Goal: Information Seeking & Learning: Find specific fact

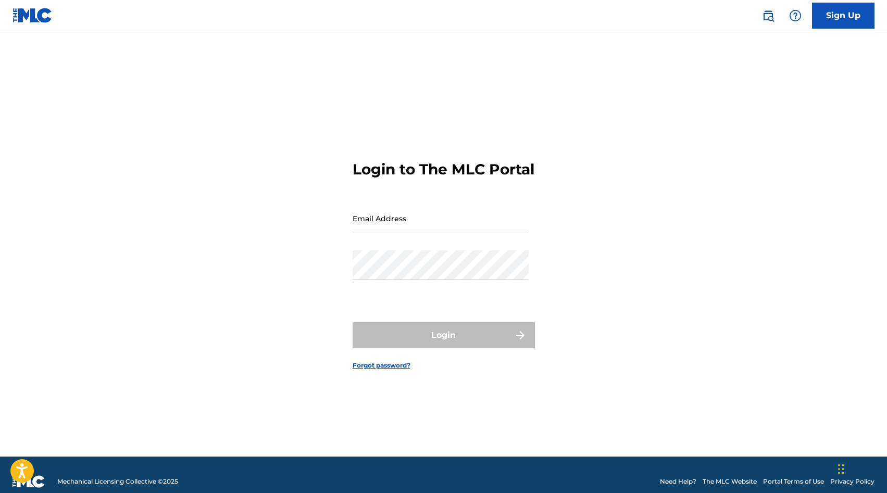
click at [767, 17] on img at bounding box center [768, 15] width 12 height 12
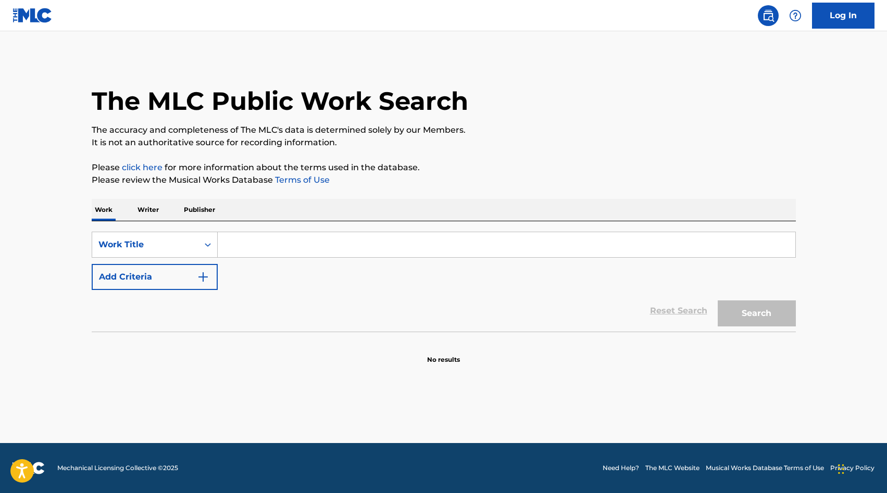
click at [274, 239] on input "Search Form" at bounding box center [506, 244] width 577 height 25
paste input "Déjame Morir Contigo"
click at [237, 246] on input "Déjame Morir Contigo" at bounding box center [506, 244] width 577 height 25
type input "Dejame Morir Contigo"
click at [153, 294] on div "Reset Search Search" at bounding box center [444, 311] width 704 height 42
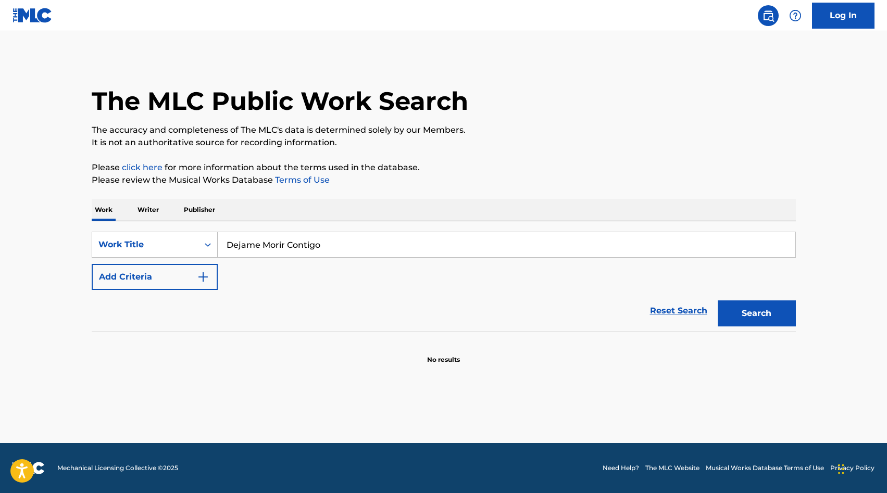
click at [165, 279] on button "Add Criteria" at bounding box center [155, 277] width 126 height 26
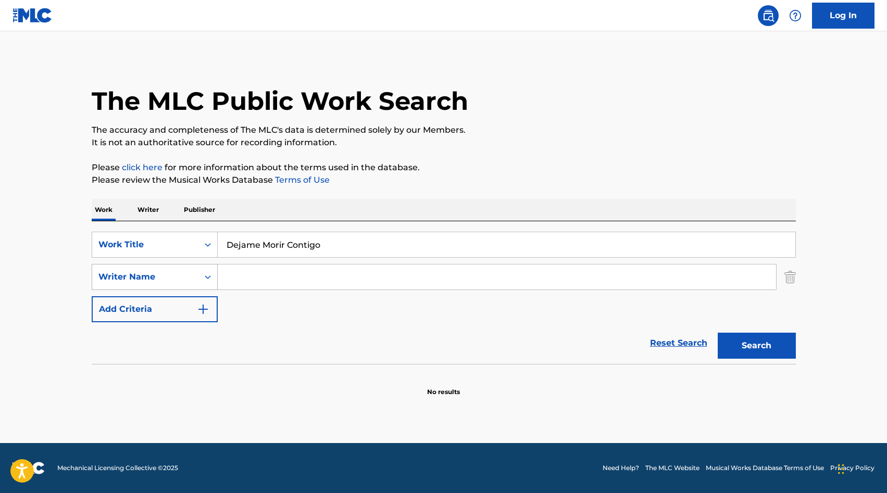
click at [165, 279] on div "Writer Name" at bounding box center [145, 277] width 94 height 12
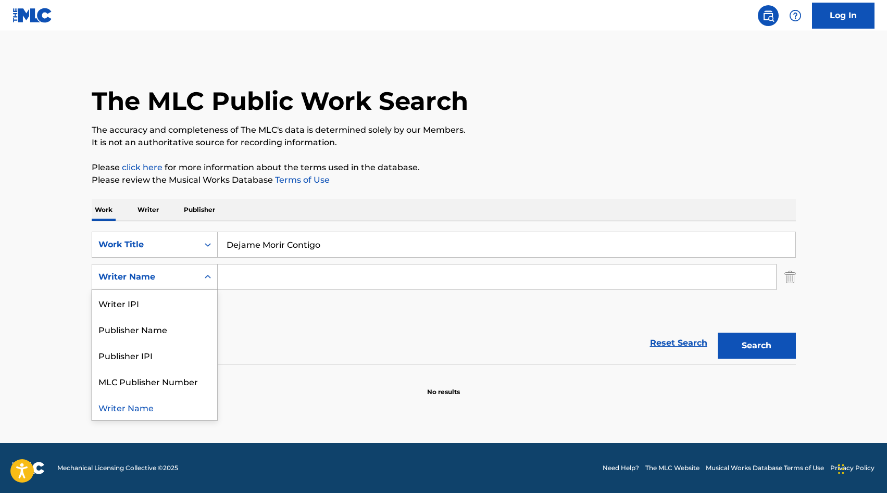
click at [233, 280] on input "Search Form" at bounding box center [497, 276] width 558 height 25
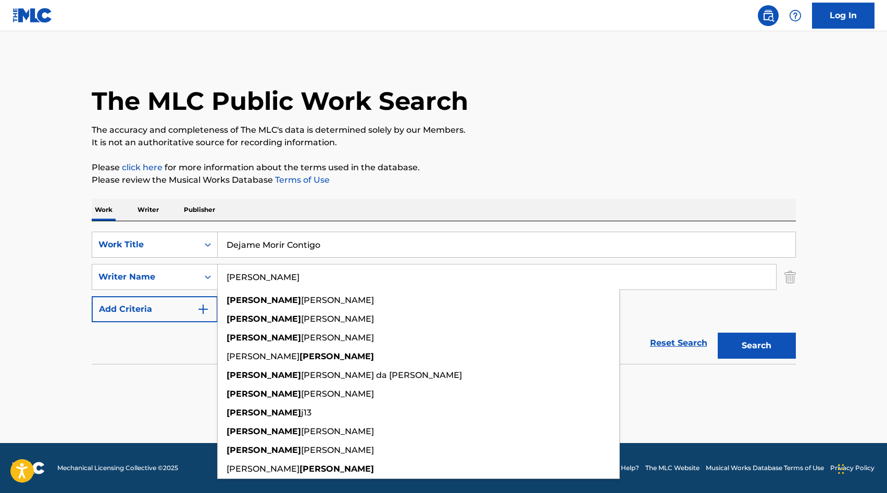
type input "[PERSON_NAME]"
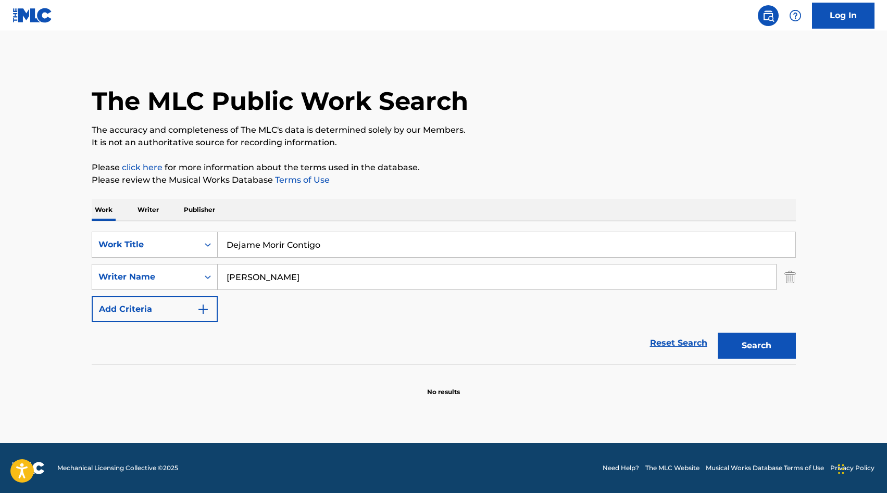
click at [728, 339] on button "Search" at bounding box center [756, 346] width 78 height 26
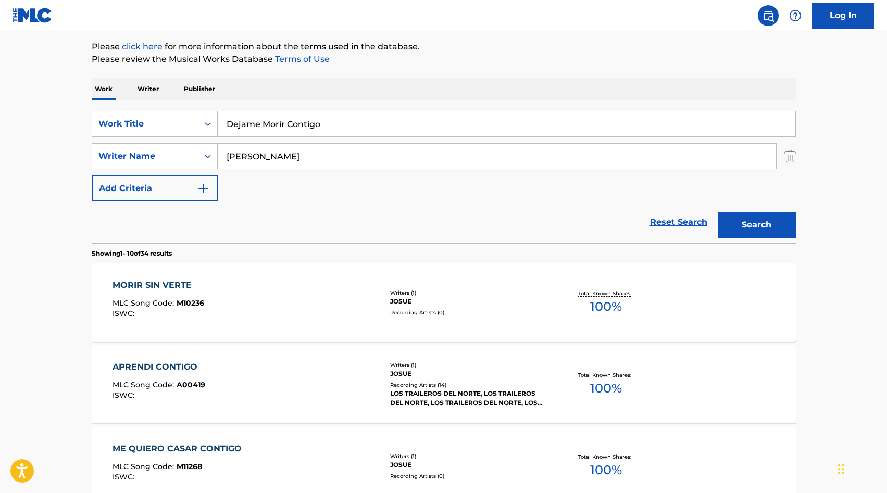
scroll to position [86, 0]
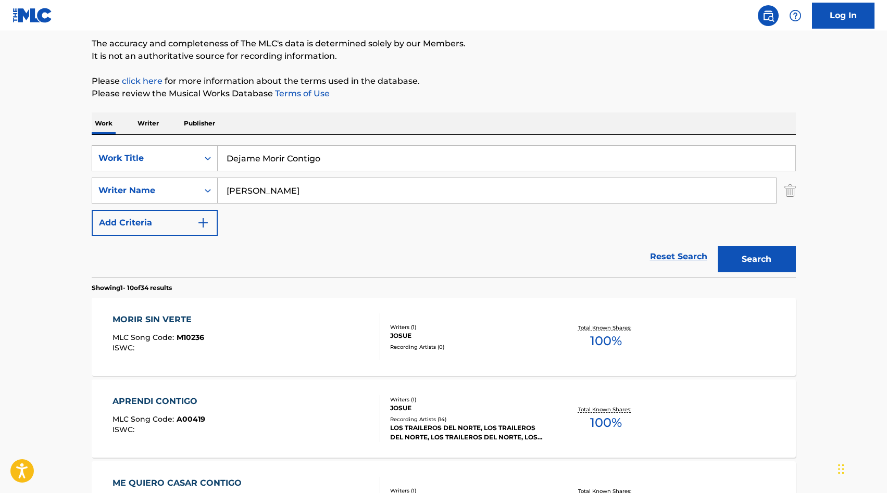
click at [270, 197] on input "[PERSON_NAME]" at bounding box center [497, 190] width 558 height 25
click at [717, 246] on button "Search" at bounding box center [756, 259] width 78 height 26
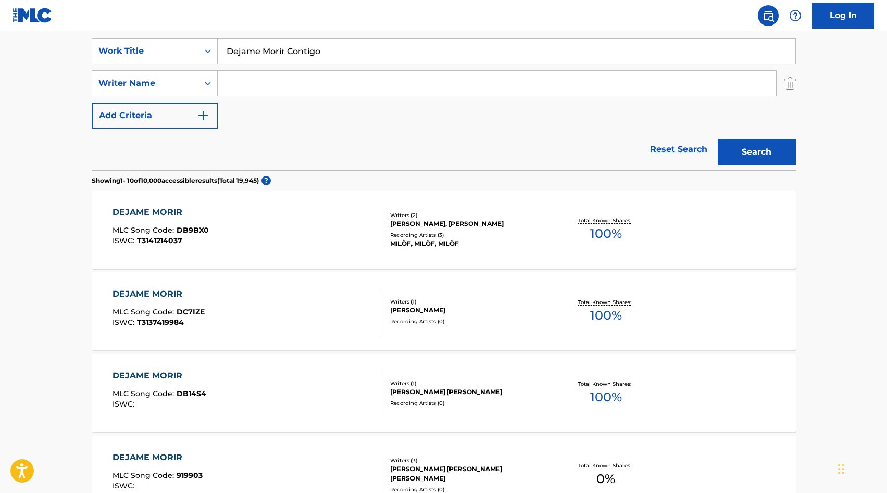
scroll to position [0, 0]
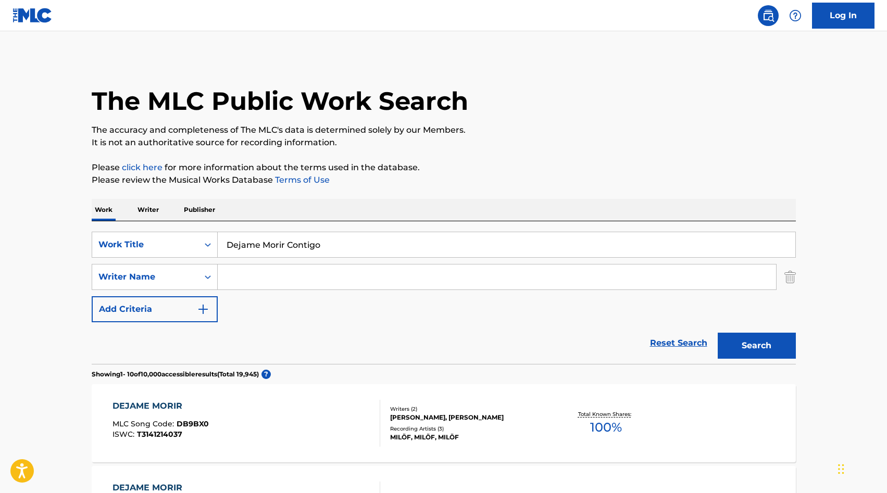
click at [224, 233] on input "Dejame Morir Contigo" at bounding box center [506, 244] width 577 height 25
click at [150, 210] on p "Writer" at bounding box center [148, 210] width 28 height 22
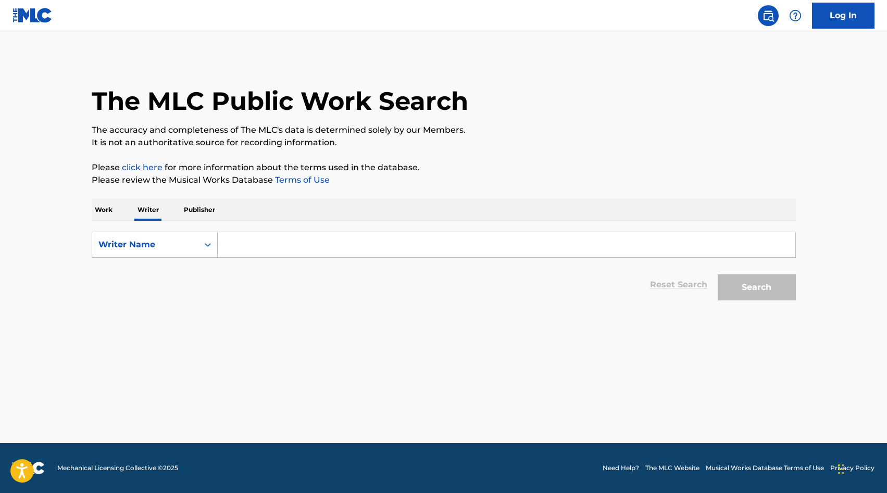
click at [255, 250] on input "Search Form" at bounding box center [506, 244] width 577 height 25
type input "[PERSON_NAME]"
click at [725, 281] on button "Search" at bounding box center [756, 287] width 78 height 26
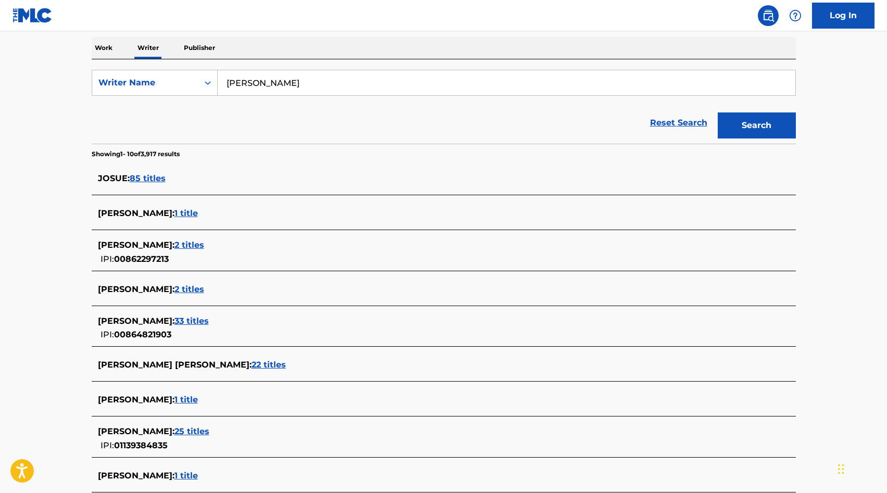
scroll to position [166, 0]
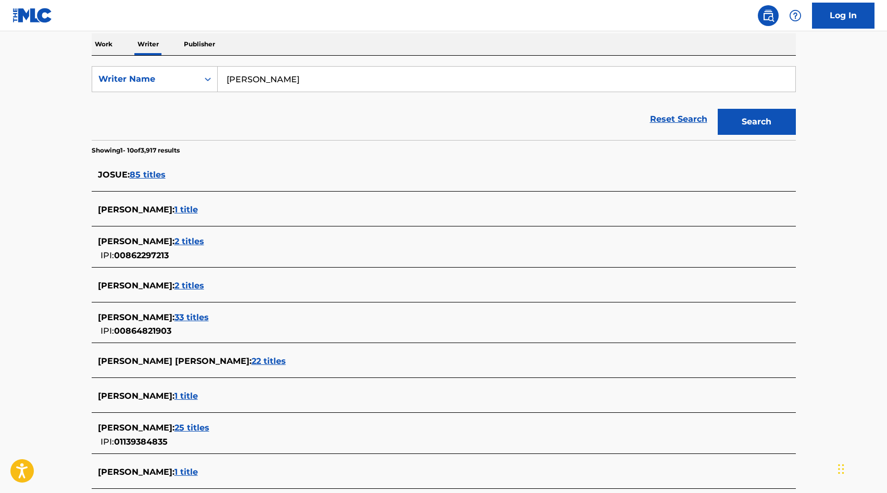
click at [339, 85] on input "[PERSON_NAME]" at bounding box center [506, 79] width 577 height 25
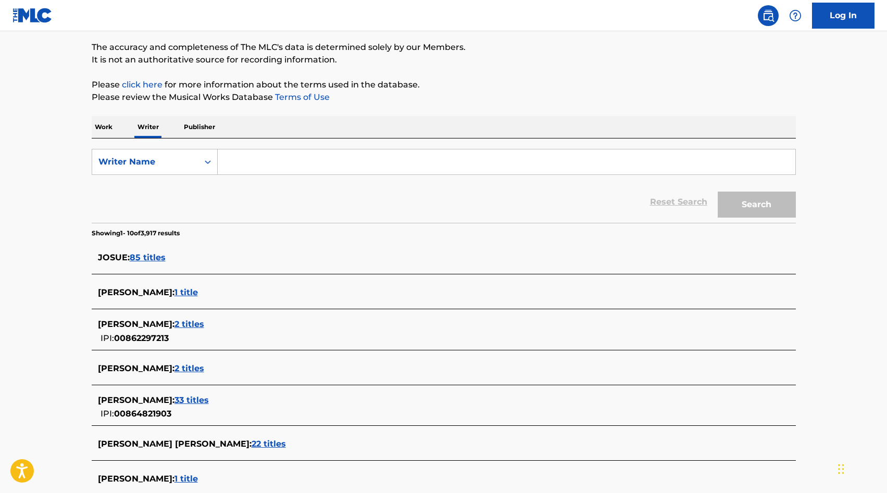
scroll to position [0, 0]
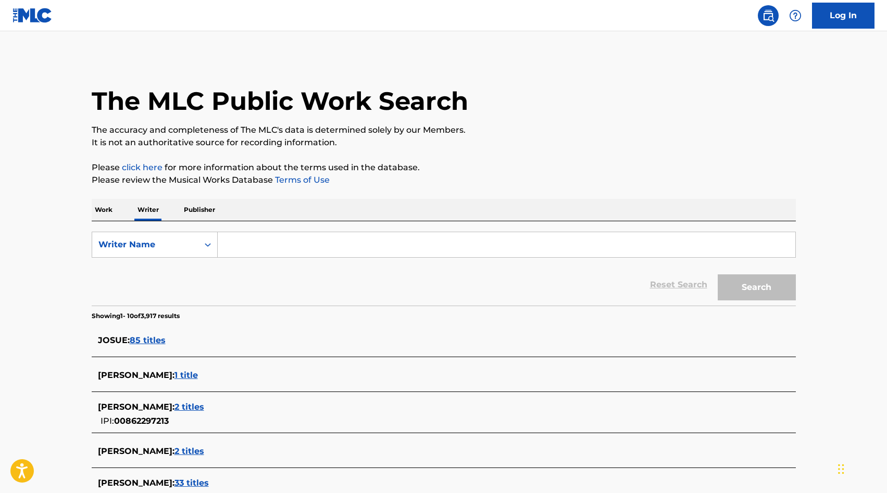
click at [113, 215] on p "Work" at bounding box center [104, 210] width 24 height 22
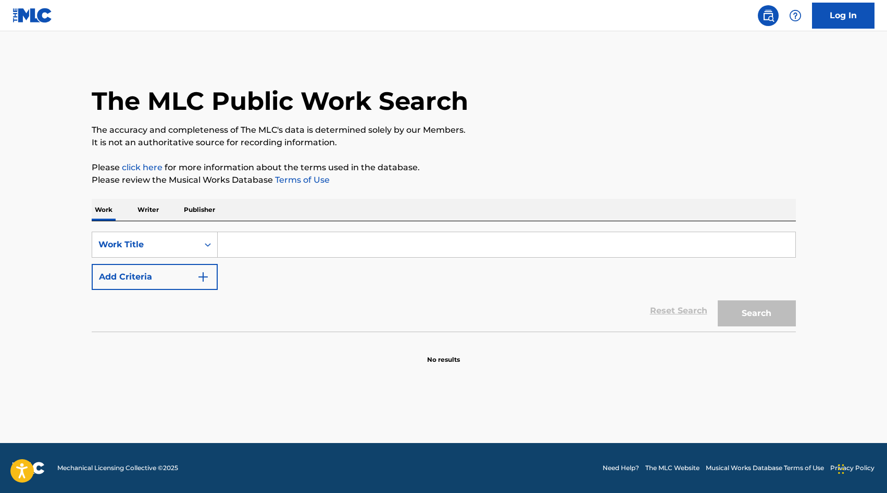
click at [261, 235] on input "Search Form" at bounding box center [506, 244] width 577 height 25
paste input "DEJAME SENTIR"
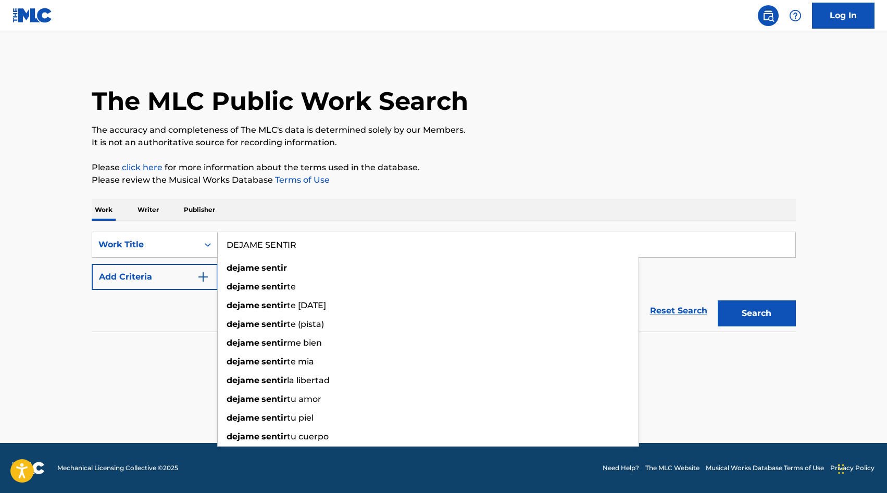
type input "DEJAME SENTIR"
click at [170, 279] on button "Add Criteria" at bounding box center [155, 277] width 126 height 26
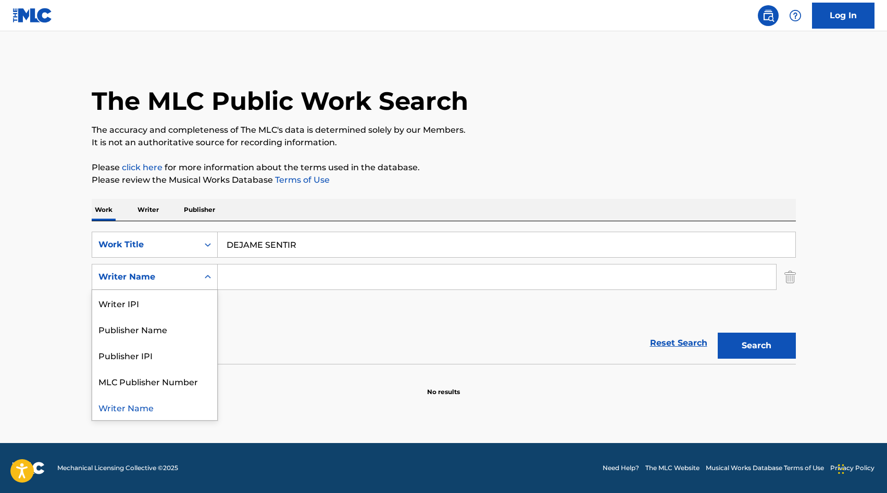
click at [171, 283] on div "Writer Name" at bounding box center [145, 277] width 94 height 12
click at [237, 275] on input "Search Form" at bounding box center [497, 276] width 558 height 25
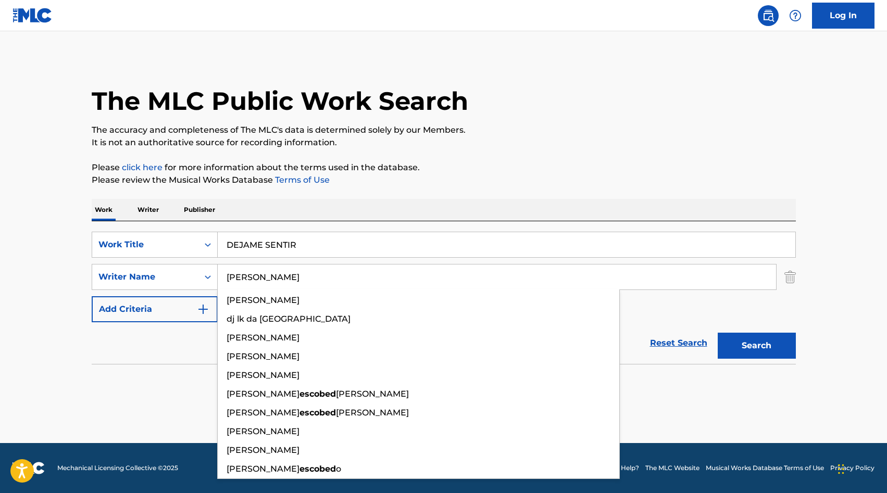
type input "[PERSON_NAME]"
click at [717, 333] on button "Search" at bounding box center [756, 346] width 78 height 26
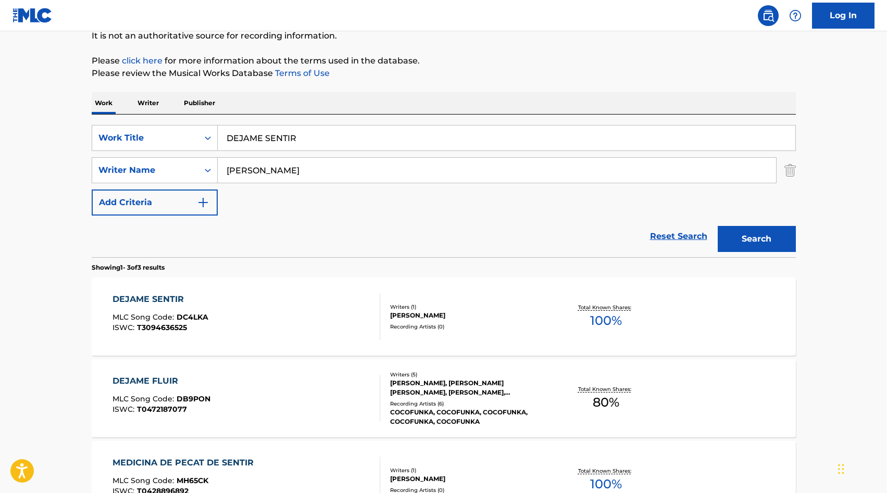
scroll to position [108, 0]
click at [225, 316] on div "DEJAME SENTIR MLC Song Code : DC4LKA ISWC : T3094636525" at bounding box center [246, 315] width 268 height 47
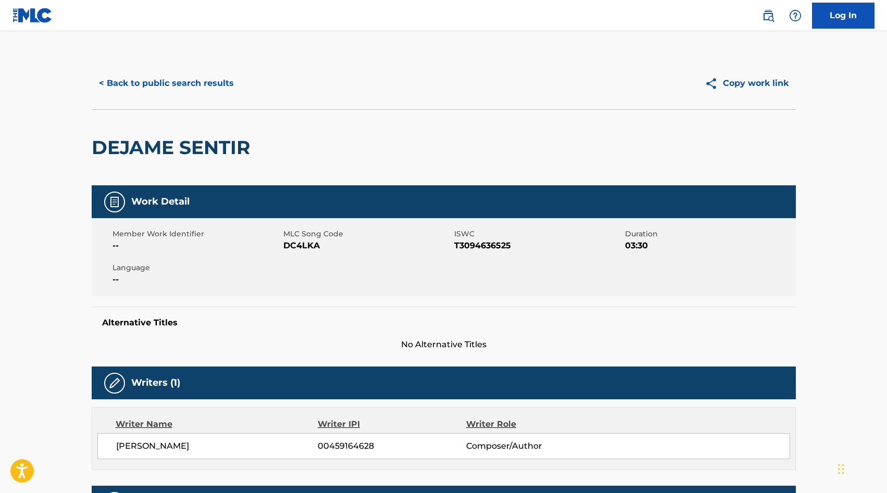
click at [150, 85] on button "< Back to public search results" at bounding box center [166, 83] width 149 height 26
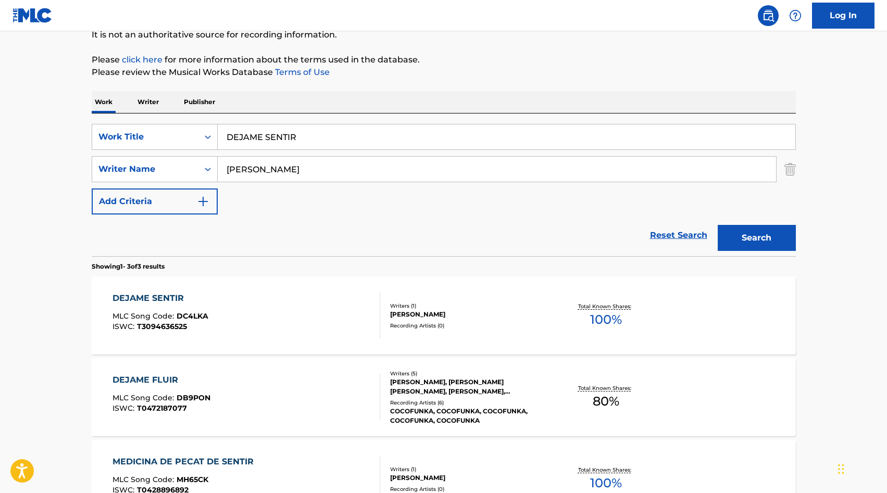
click at [306, 133] on input "DEJAME SENTIR" at bounding box center [506, 136] width 577 height 25
type input "DEJAME SENTIR TU AMOR"
click at [760, 237] on button "Search" at bounding box center [756, 238] width 78 height 26
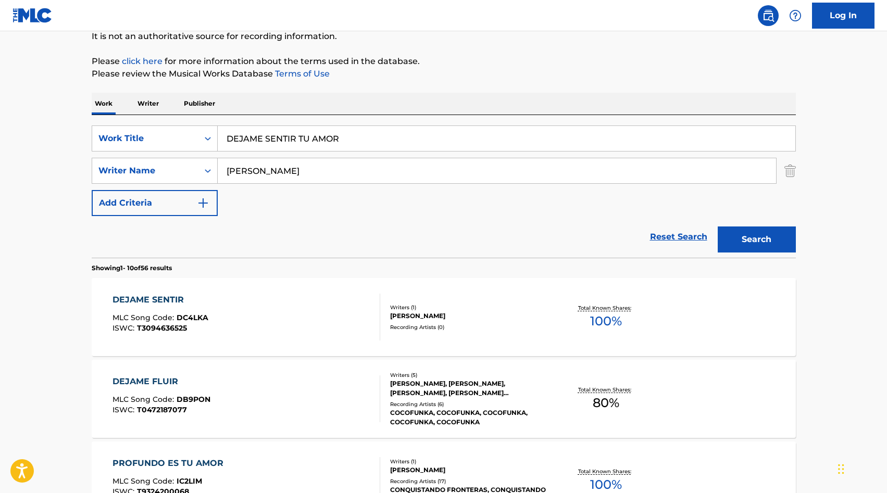
scroll to position [109, 0]
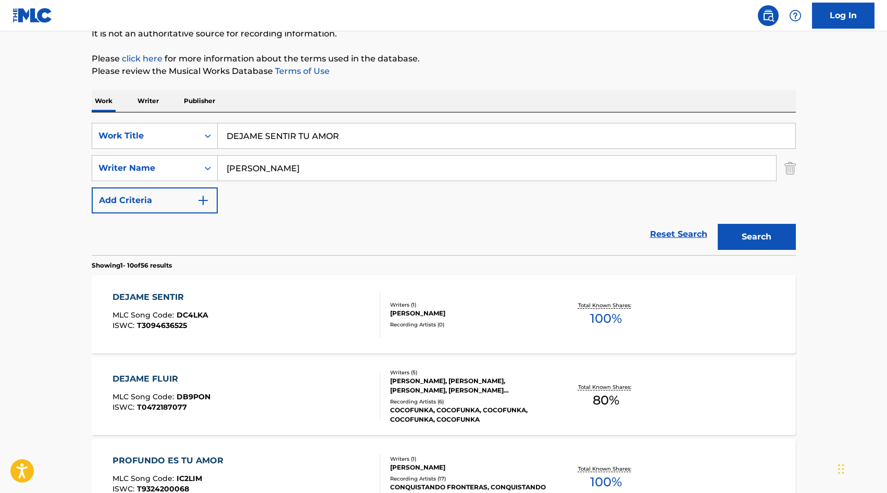
click at [242, 299] on div "DEJAME SENTIR MLC Song Code : DC4LKA ISWC : T3094636525" at bounding box center [246, 314] width 268 height 47
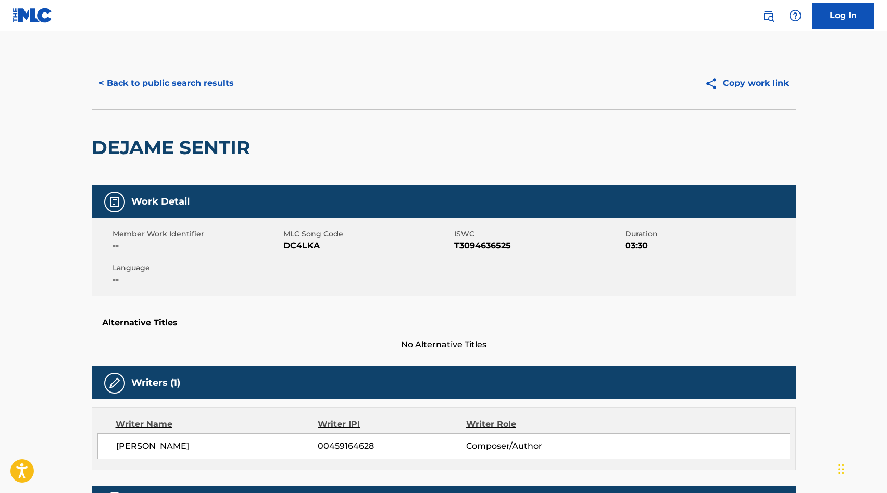
click at [295, 246] on span "DC4LKA" at bounding box center [367, 245] width 168 height 12
copy span "DC4LKA"
click at [296, 246] on span "DC4LKA" at bounding box center [367, 245] width 168 height 12
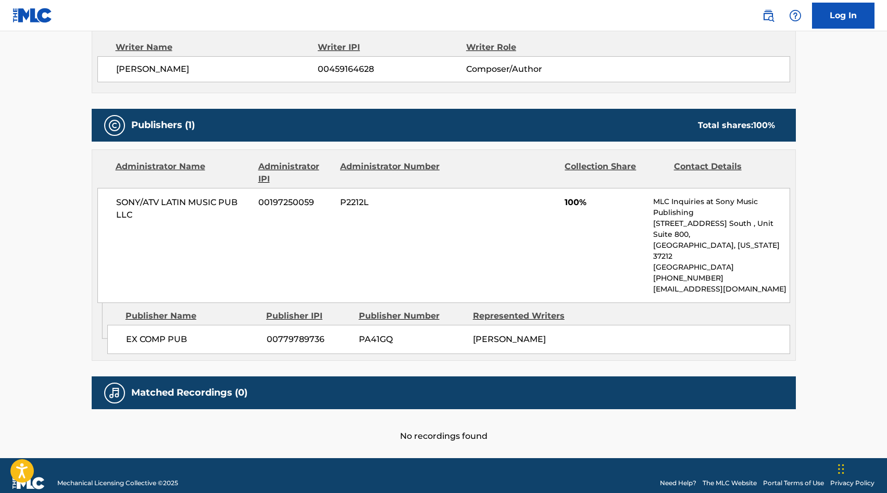
scroll to position [379, 0]
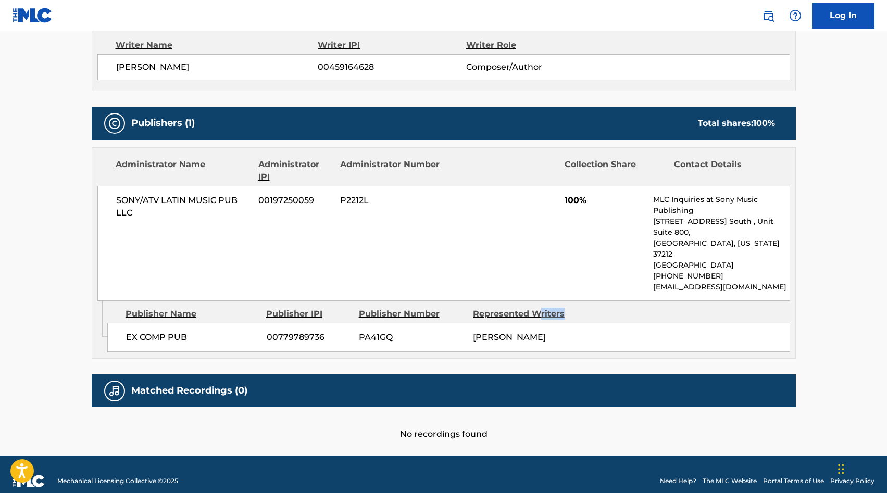
drag, startPoint x: 495, startPoint y: 297, endPoint x: 538, endPoint y: 286, distance: 45.1
click at [538, 301] on div "Publisher Name Publisher IPI Publisher Number Represented Writers EX COMP PUB 0…" at bounding box center [451, 327] width 688 height 52
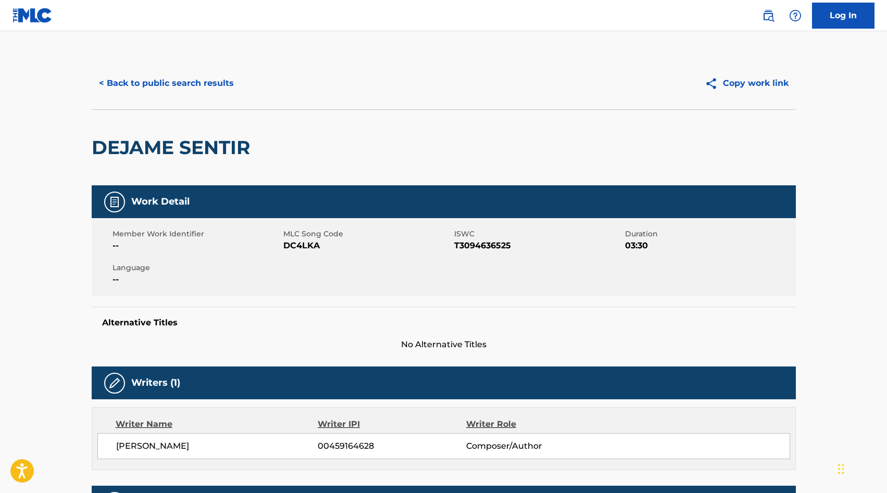
click at [120, 90] on button "< Back to public search results" at bounding box center [166, 83] width 149 height 26
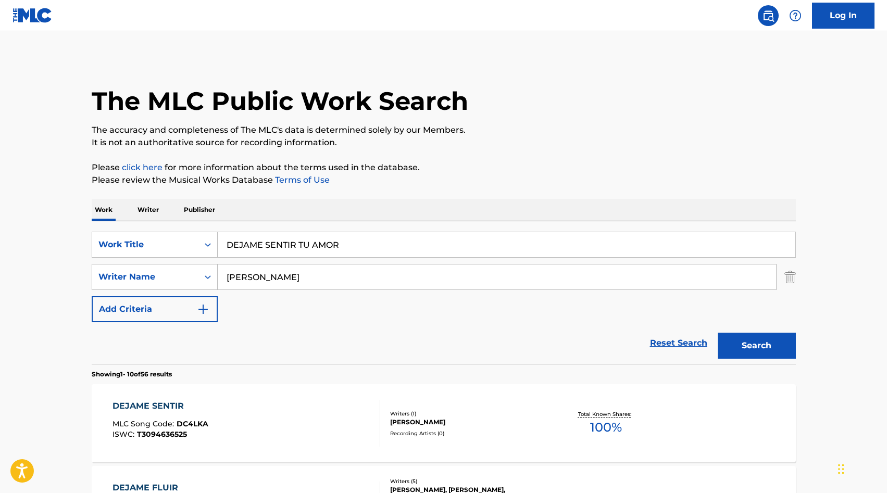
scroll to position [106, 0]
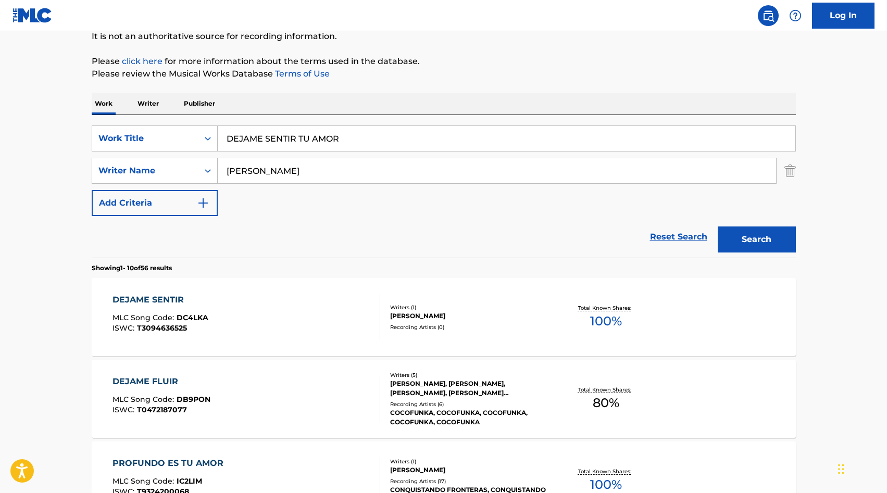
click at [313, 140] on input "DEJAME SENTIR TU AMOR" at bounding box center [506, 138] width 577 height 25
paste input "SNUDA EN MI CAMA"
type input "DESNUDA EN MI CAMA"
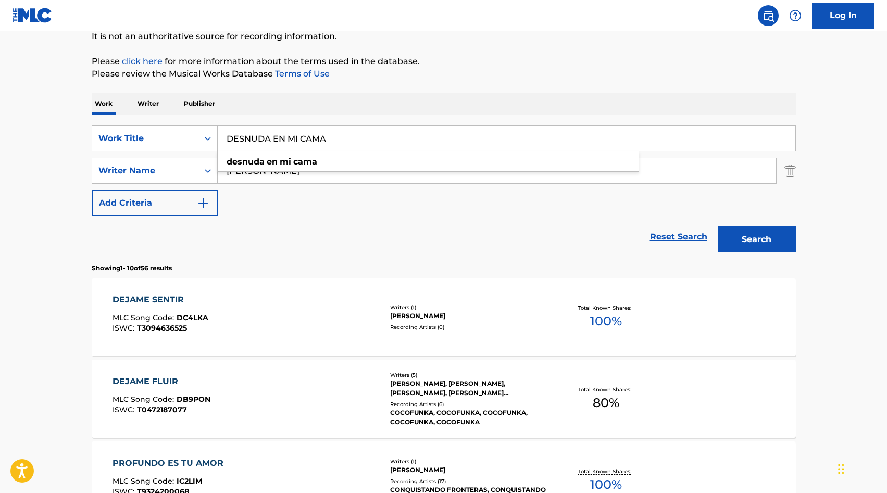
click at [311, 214] on div "SearchWithCriteria6b185fe6-2f23-4898-ba50-5ed218c81d53 Work Title DESNUDA EN MI…" at bounding box center [444, 170] width 704 height 91
click at [295, 170] on input "[PERSON_NAME]" at bounding box center [497, 170] width 558 height 25
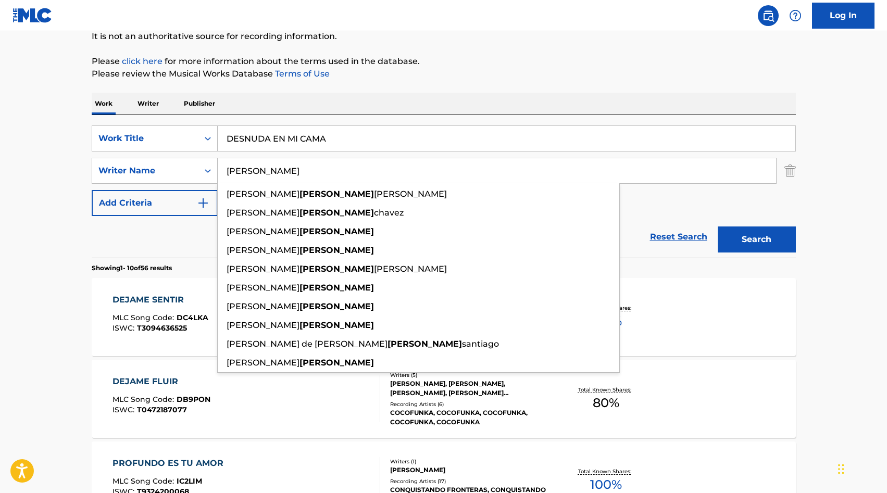
type input "[PERSON_NAME]"
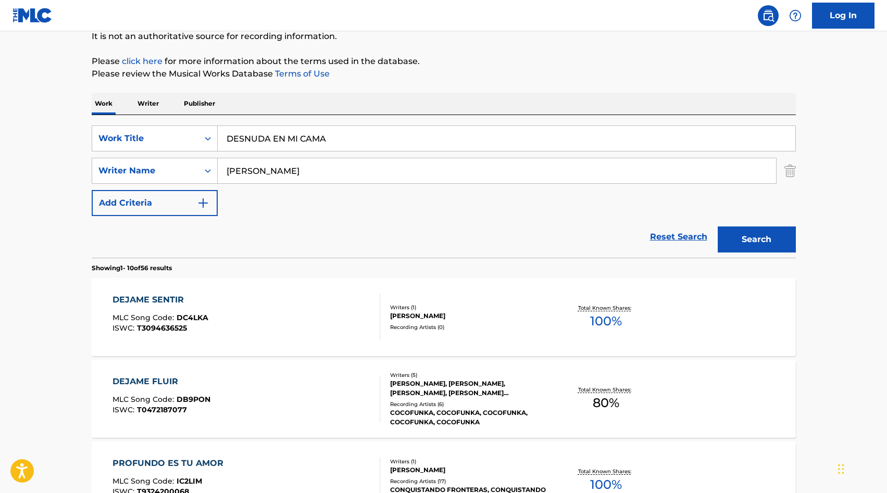
click at [761, 228] on button "Search" at bounding box center [756, 239] width 78 height 26
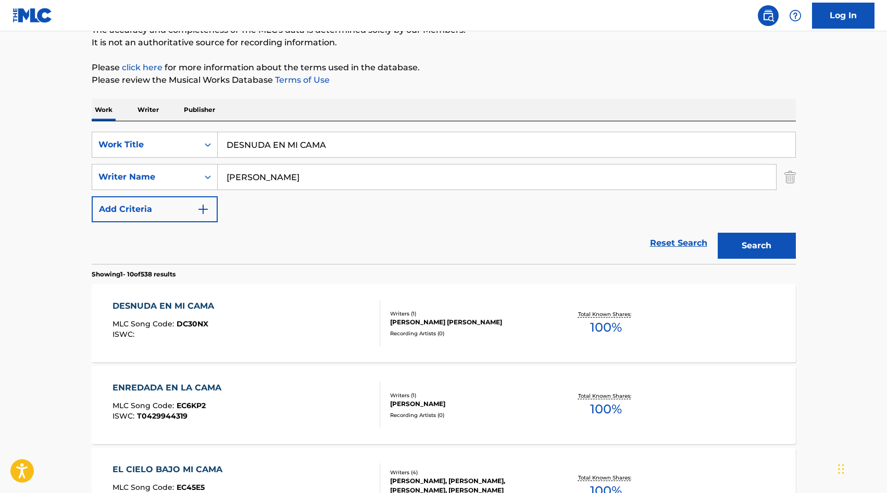
scroll to position [108, 0]
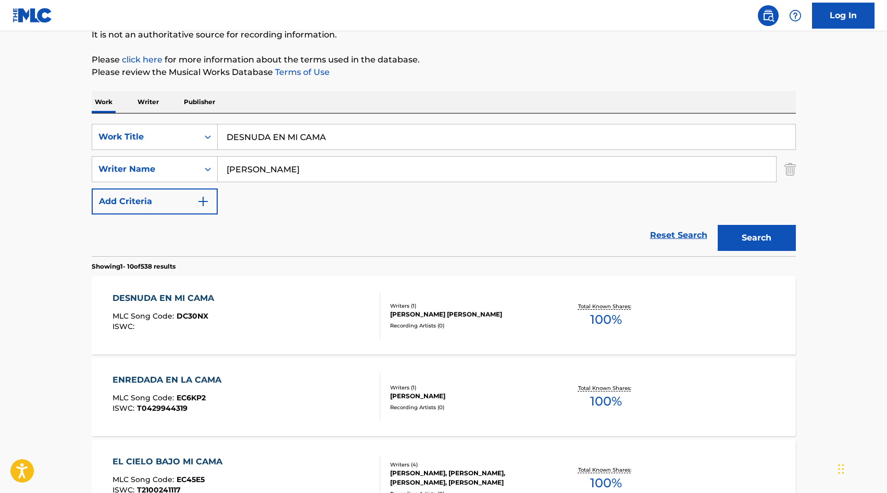
click at [403, 312] on div "[PERSON_NAME] [PERSON_NAME]" at bounding box center [468, 314] width 157 height 9
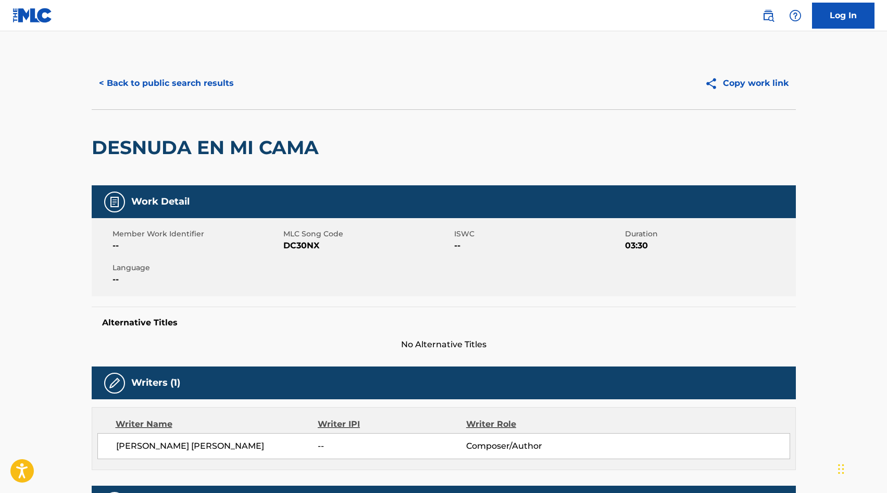
click at [297, 244] on span "DC30NX" at bounding box center [367, 245] width 168 height 12
copy span "DC30NX"
click at [145, 75] on button "< Back to public search results" at bounding box center [166, 83] width 149 height 26
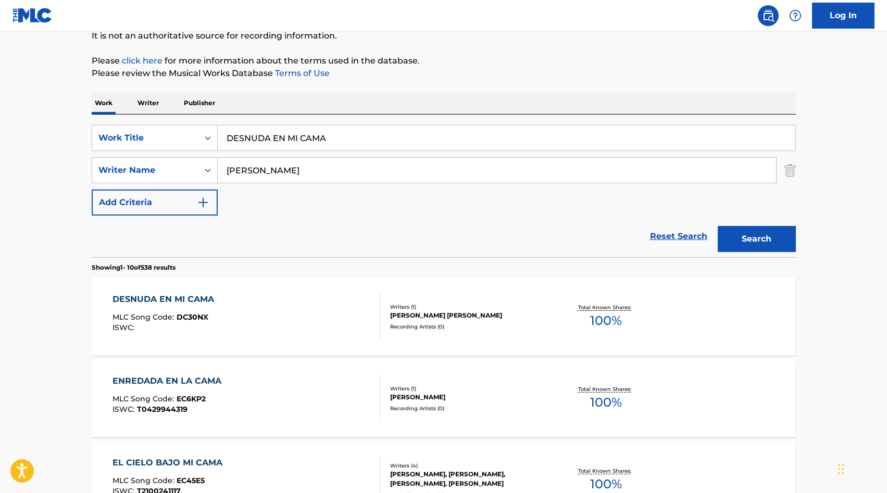
click at [306, 129] on input "DESNUDA EN MI CAMA" at bounding box center [506, 137] width 577 height 25
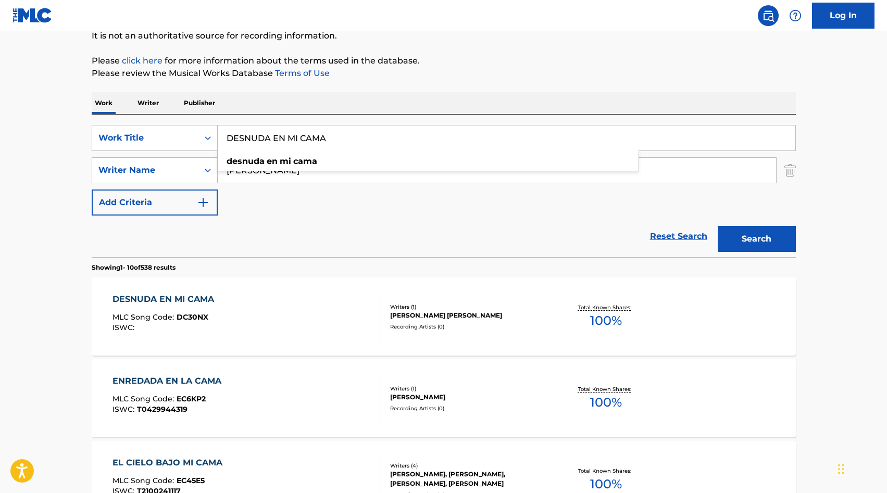
paste input "PUES DE LA MUERTE"
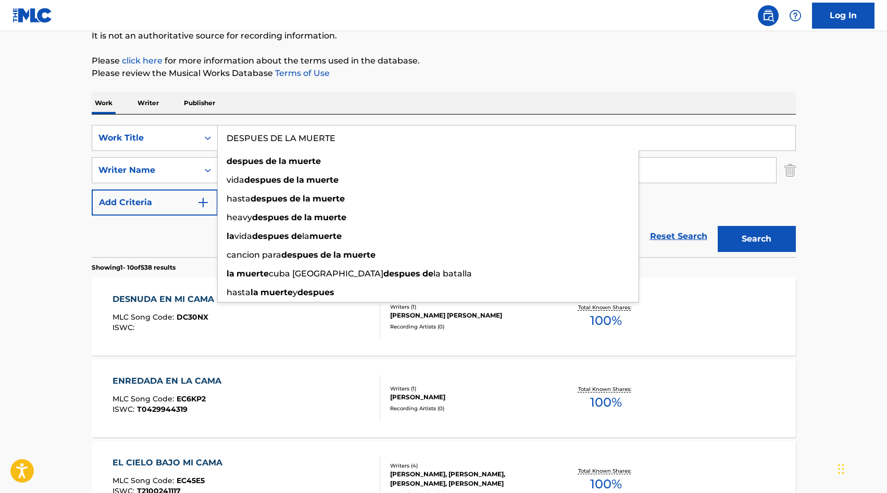
type input "DESPUES DE LA MUERTE"
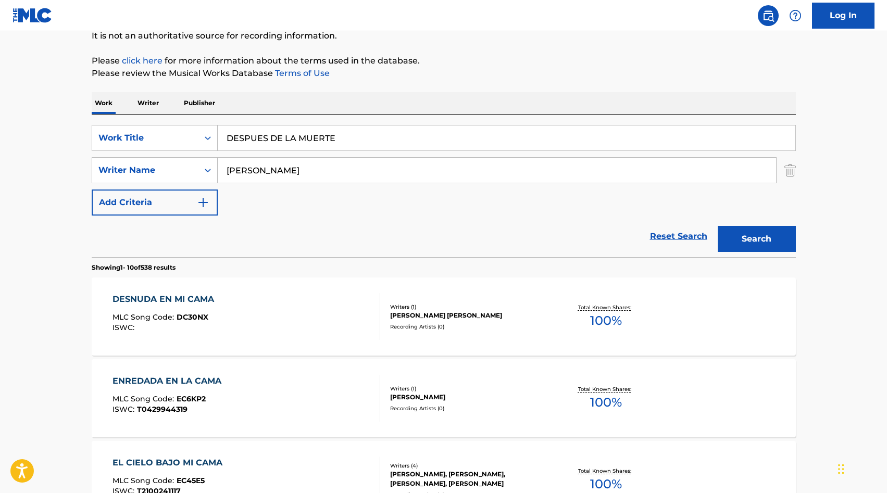
click at [292, 166] on input "[PERSON_NAME]" at bounding box center [497, 170] width 558 height 25
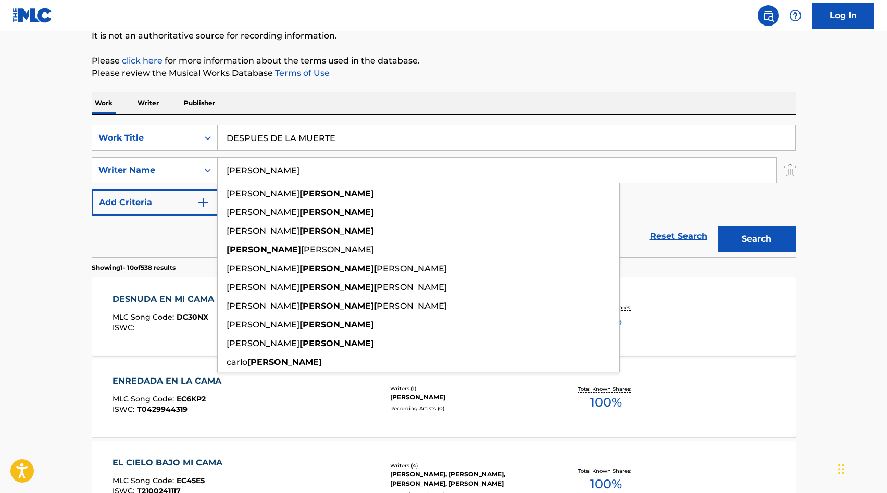
type input "[PERSON_NAME]"
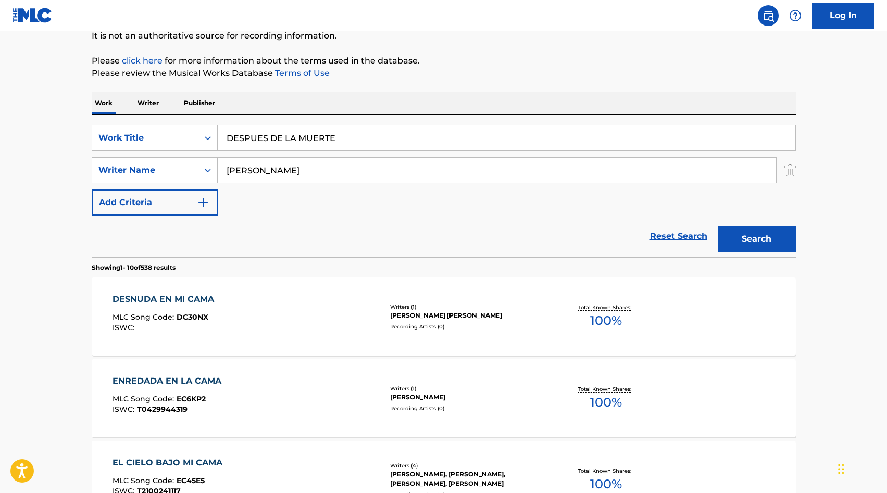
click at [781, 227] on button "Search" at bounding box center [756, 239] width 78 height 26
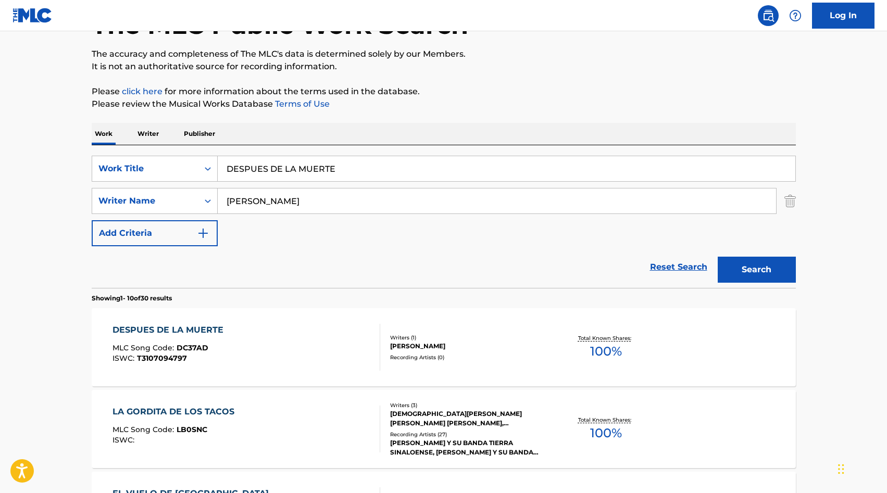
scroll to position [140, 0]
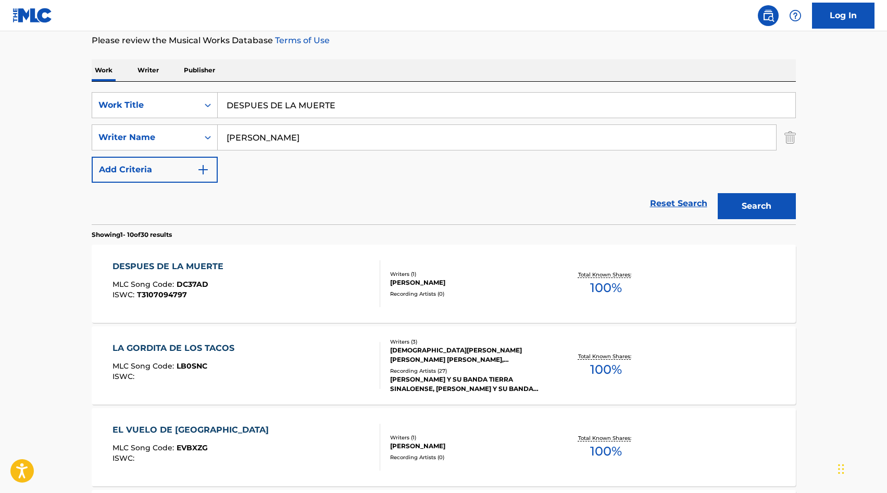
click at [319, 302] on div "DESPUES DE LA MUERTE MLC Song Code : DC37AD ISWC : T3107094797" at bounding box center [246, 283] width 268 height 47
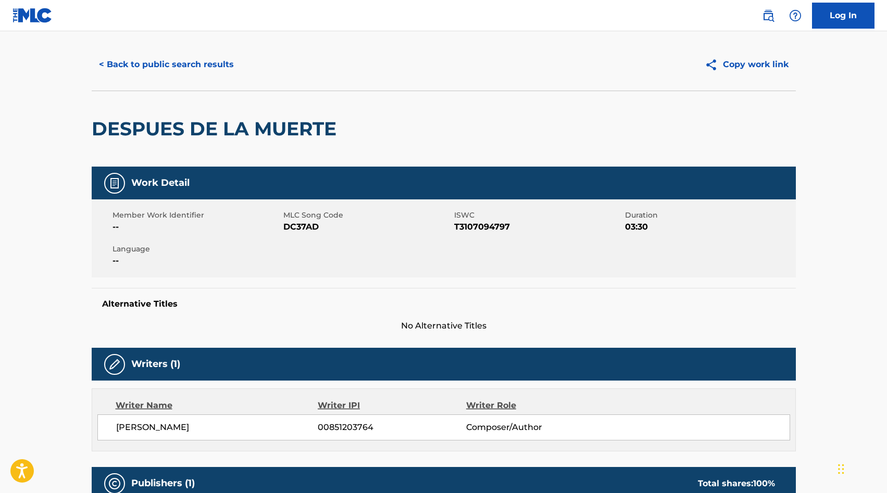
scroll to position [3, 0]
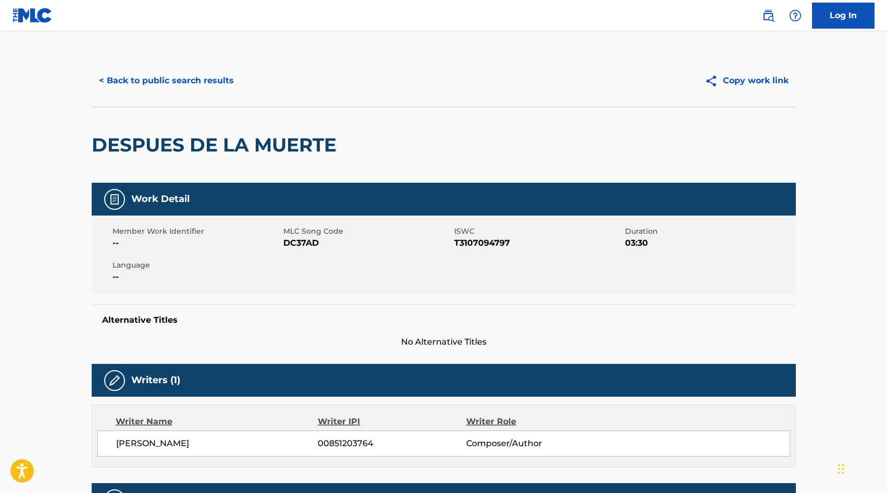
click at [296, 242] on span "DC37AD" at bounding box center [367, 243] width 168 height 12
copy span "DC37AD"
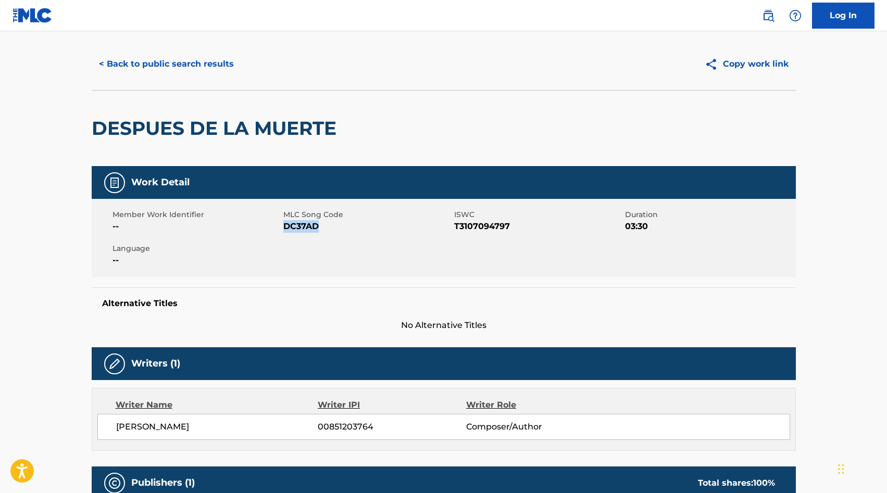
click at [201, 70] on button "< Back to public search results" at bounding box center [166, 64] width 149 height 26
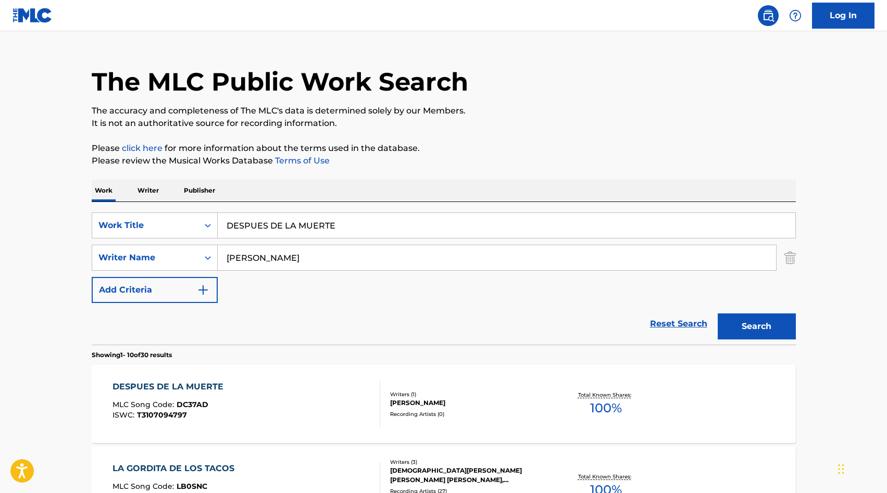
scroll to position [140, 0]
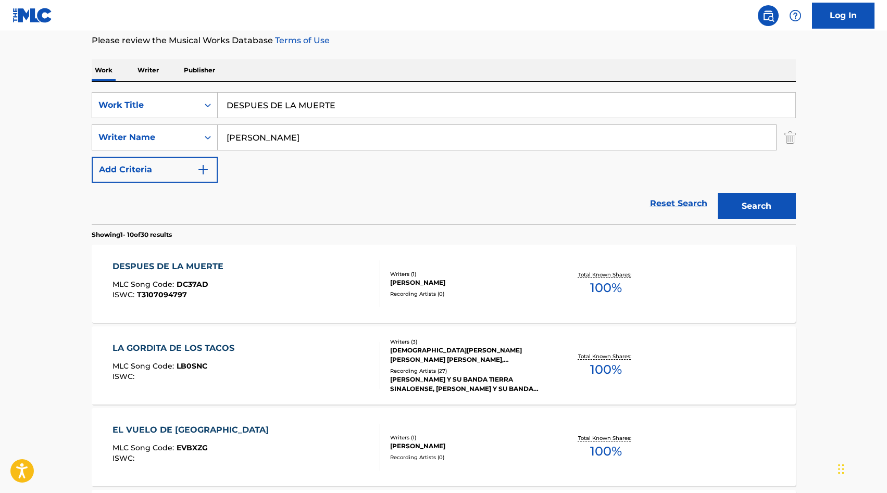
click at [299, 107] on input "DESPUES DE LA MUERTE" at bounding box center [506, 105] width 577 height 25
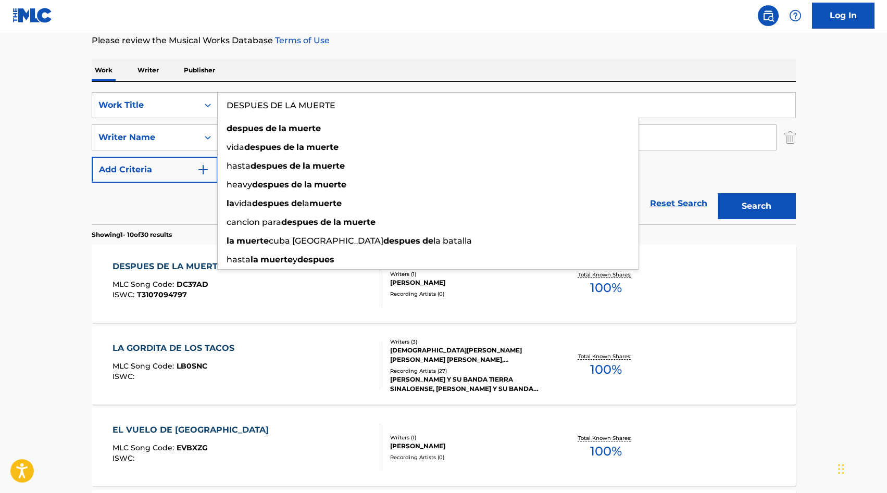
paste input "ILE LO QUE SIENTES"
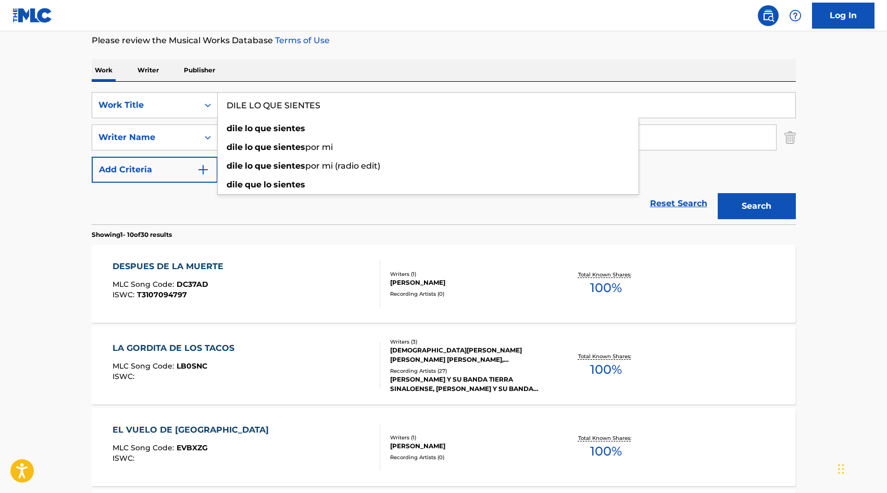
type input "DILE LO QUE SIENTES"
click at [261, 83] on div "SearchWithCriteria6b185fe6-2f23-4898-ba50-5ed218c81d53 Work Title DILE LO QUE S…" at bounding box center [444, 153] width 704 height 143
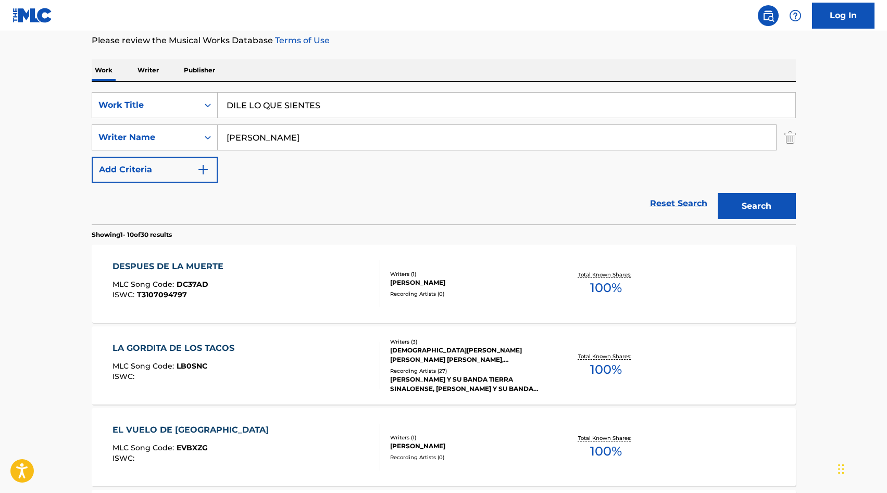
click at [250, 129] on input "[PERSON_NAME]" at bounding box center [497, 137] width 558 height 25
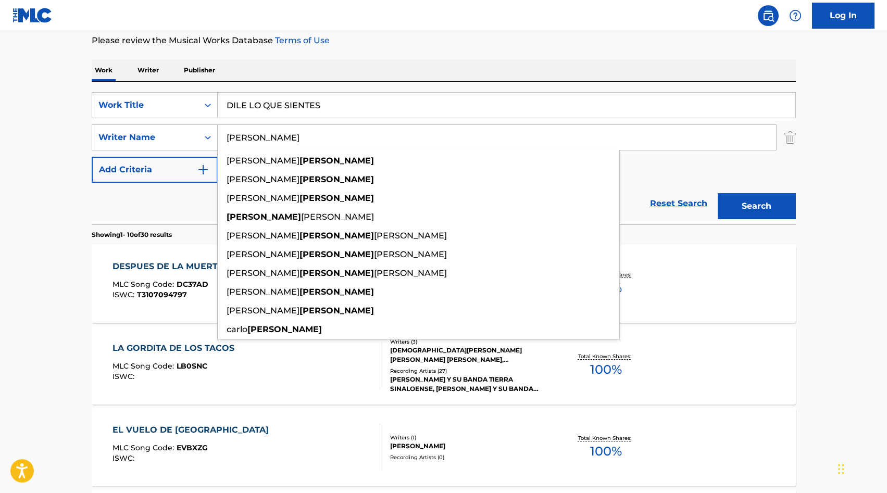
click at [250, 129] on input "[PERSON_NAME]" at bounding box center [497, 137] width 558 height 25
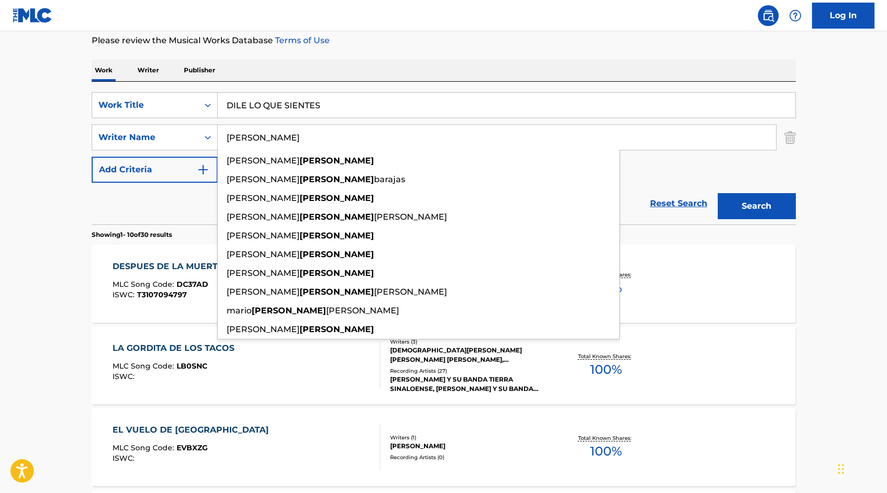
type input "[PERSON_NAME]"
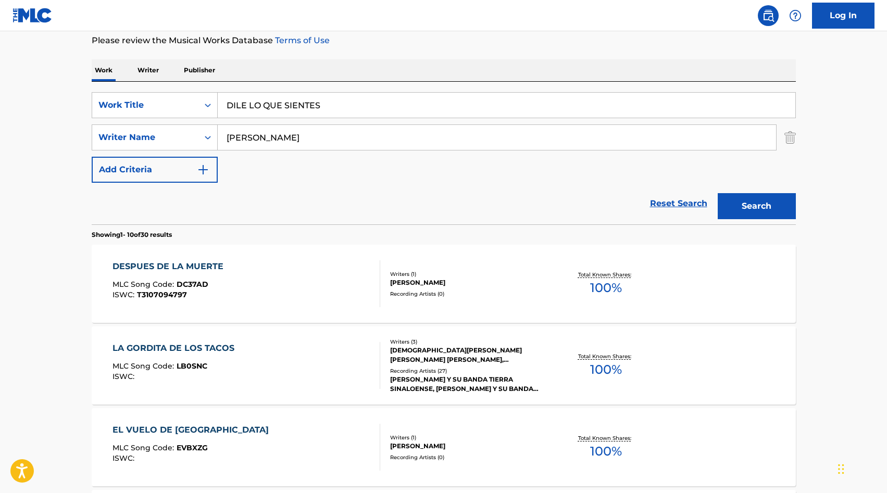
click at [751, 200] on button "Search" at bounding box center [756, 206] width 78 height 26
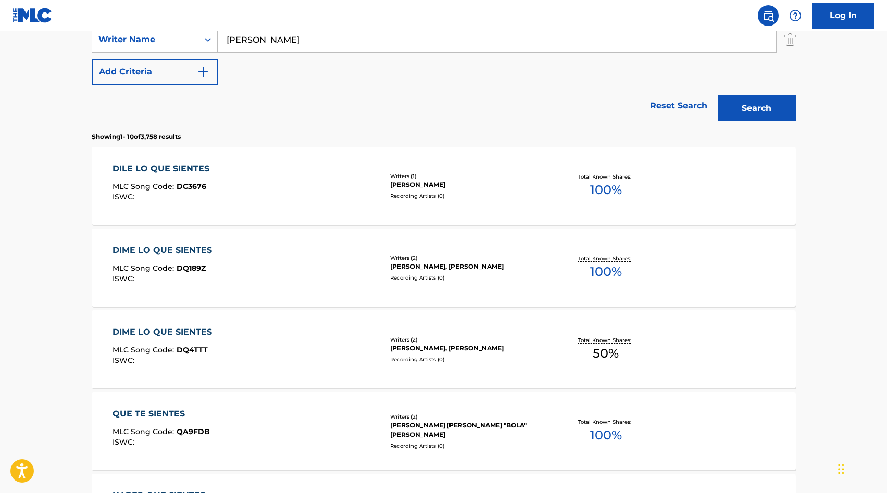
scroll to position [244, 0]
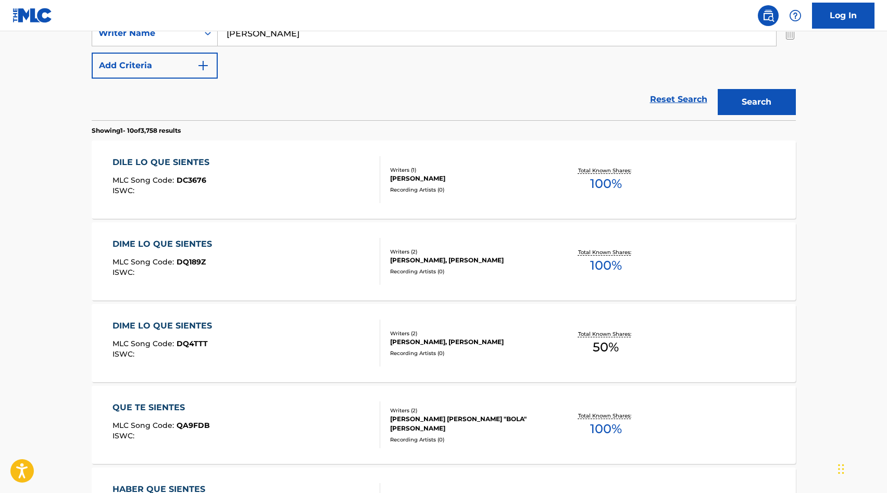
click at [463, 186] on div "Recording Artists ( 0 )" at bounding box center [468, 190] width 157 height 8
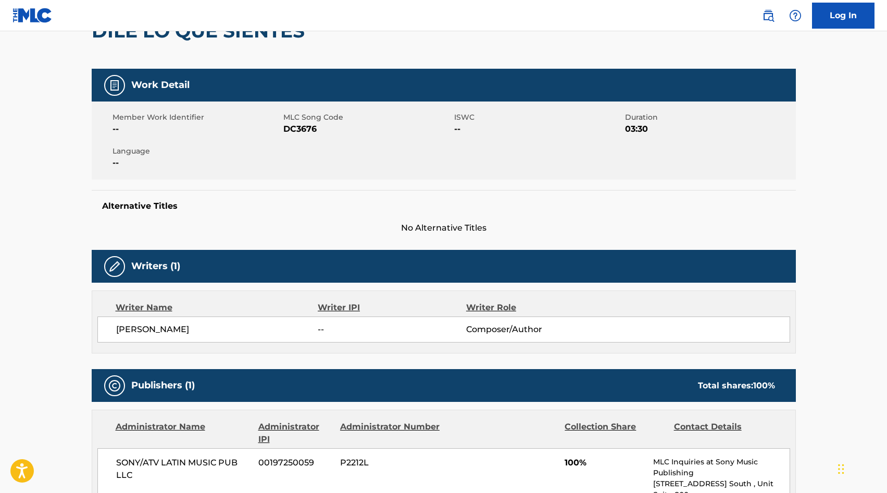
scroll to position [123, 0]
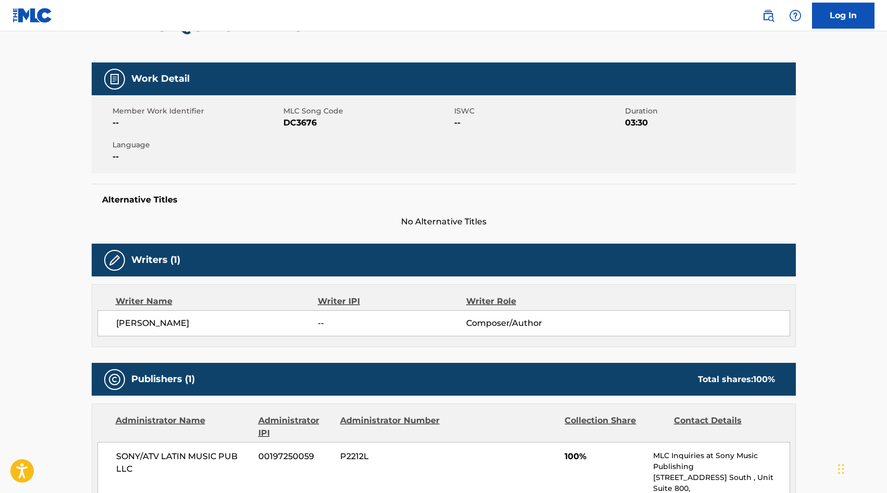
click at [302, 119] on span "DC3676" at bounding box center [367, 123] width 168 height 12
click at [301, 124] on span "DC3676" at bounding box center [367, 123] width 168 height 12
copy span "DC3676"
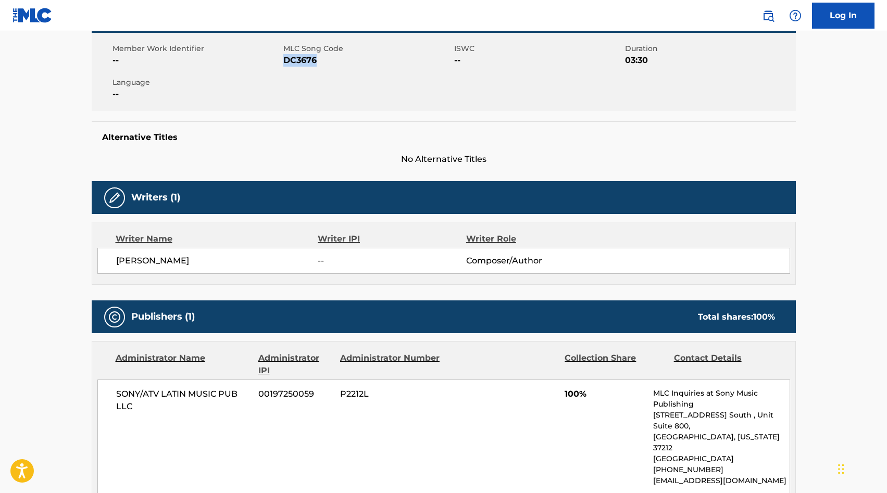
scroll to position [0, 0]
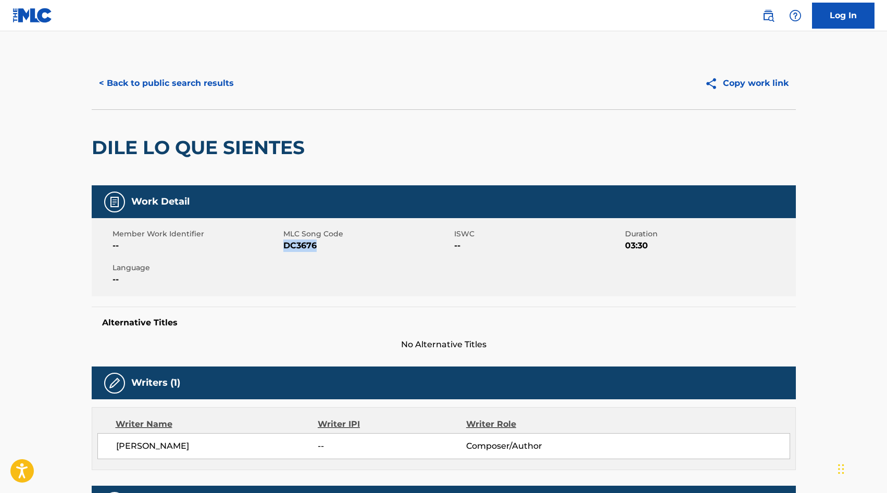
click at [144, 77] on button "< Back to public search results" at bounding box center [166, 83] width 149 height 26
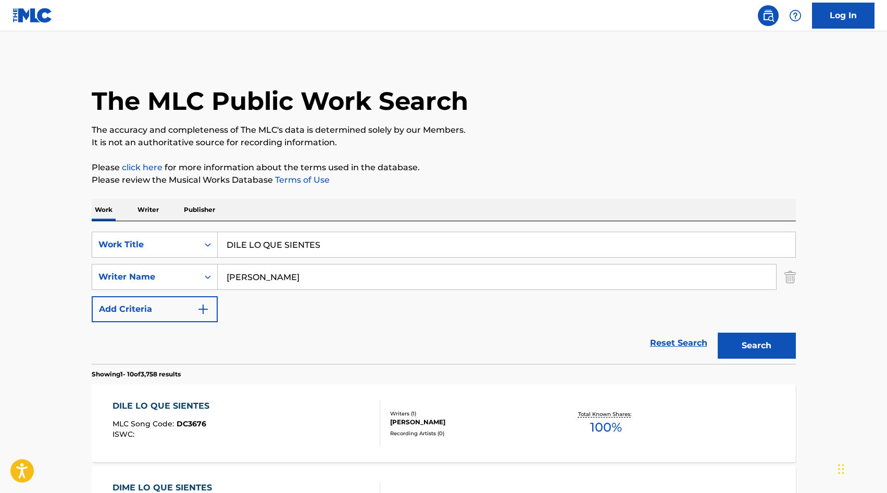
click at [279, 243] on input "DILE LO QUE SIENTES" at bounding box center [506, 244] width 577 height 25
type input "DERRITEME"
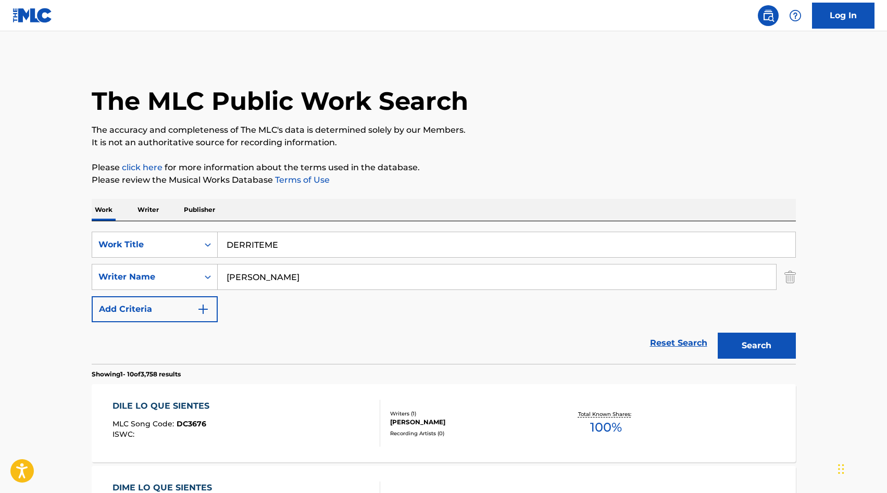
click at [238, 268] on input "[PERSON_NAME]" at bounding box center [497, 276] width 558 height 25
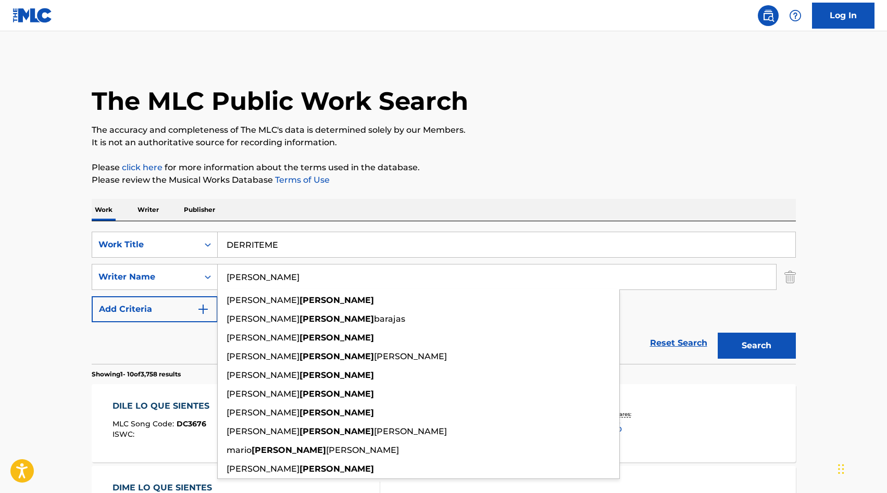
click at [238, 268] on input "[PERSON_NAME]" at bounding box center [497, 276] width 558 height 25
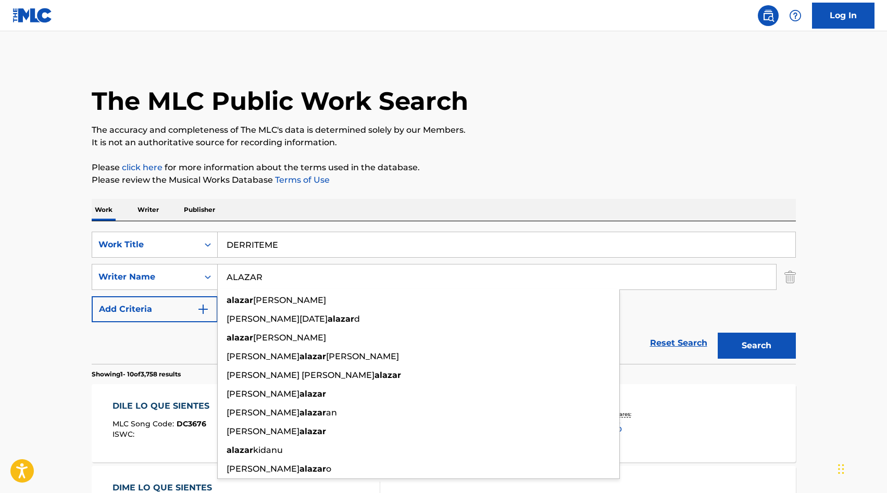
click at [229, 276] on input "ALAZAR" at bounding box center [497, 276] width 558 height 25
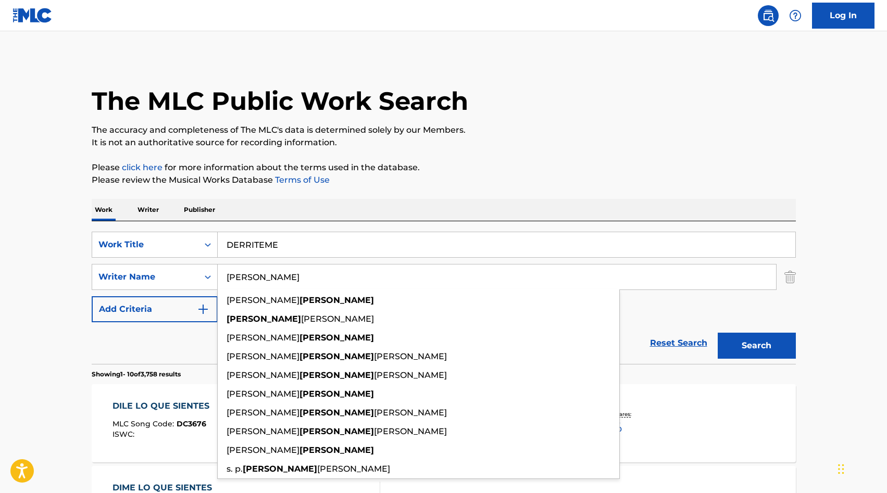
type input "[PERSON_NAME]"
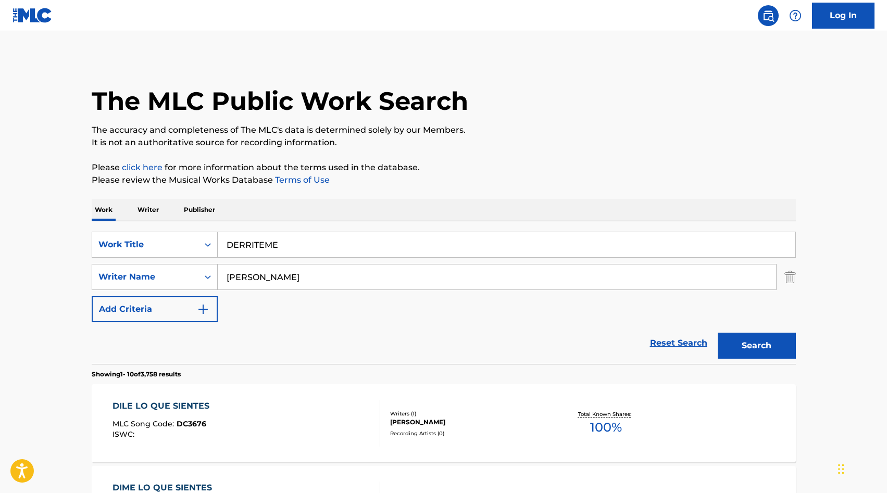
click at [774, 350] on button "Search" at bounding box center [756, 346] width 78 height 26
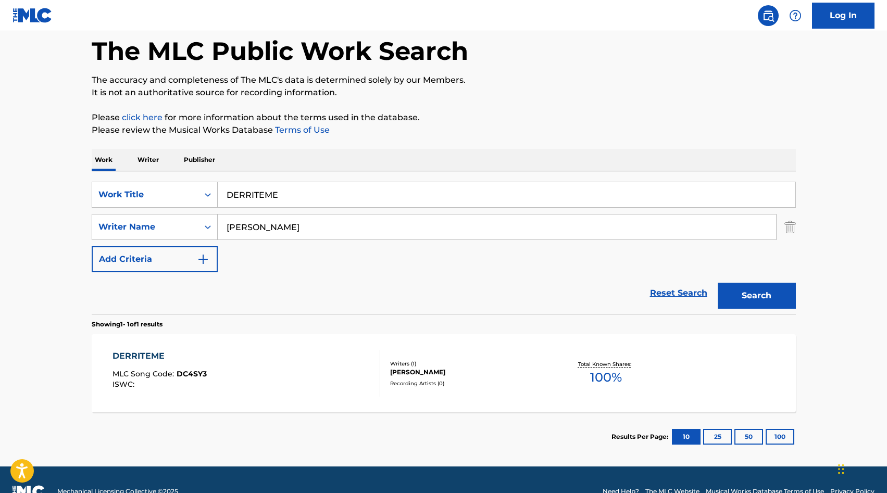
scroll to position [61, 0]
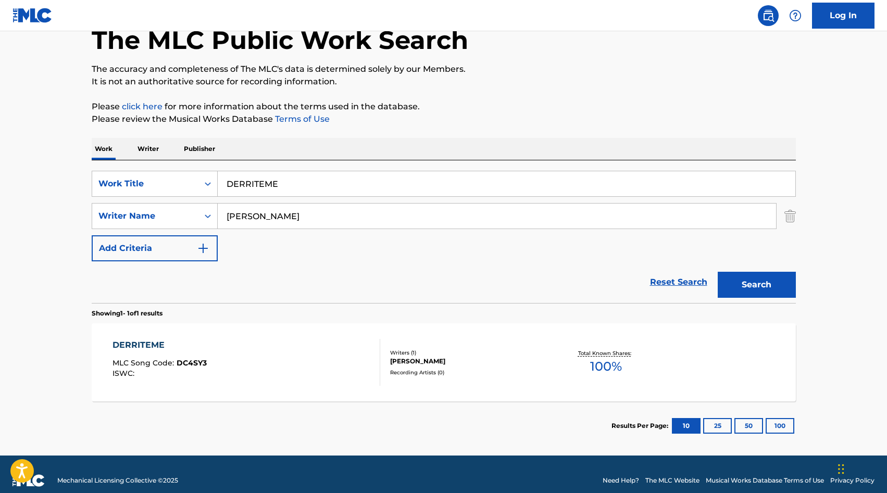
click at [439, 349] on div "Writers ( 1 )" at bounding box center [468, 353] width 157 height 8
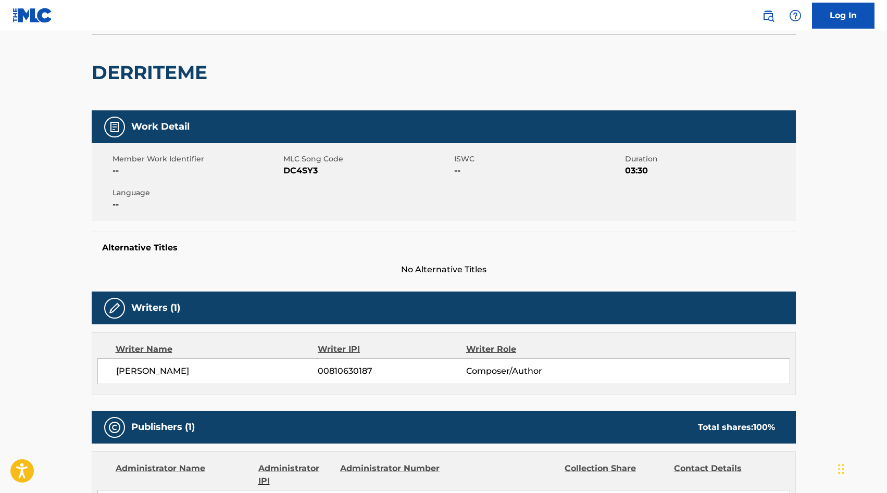
scroll to position [71, 0]
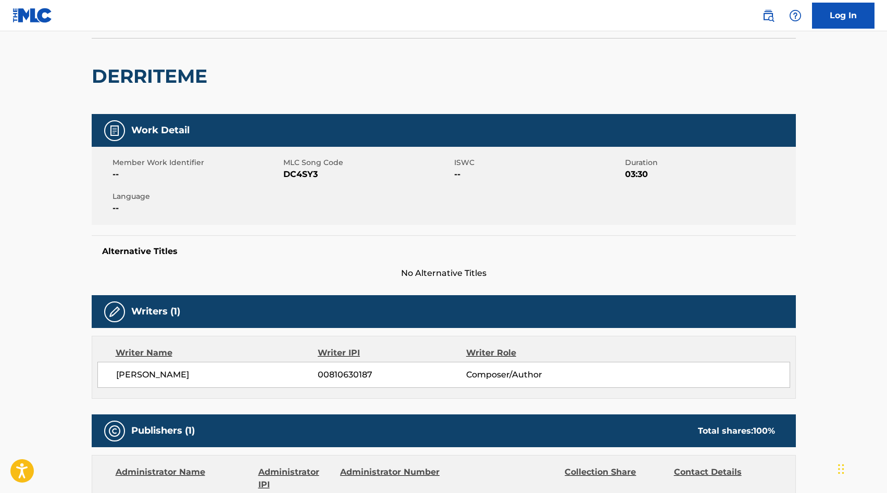
click at [292, 172] on span "DC4SY3" at bounding box center [367, 174] width 168 height 12
copy span "DC4SY3"
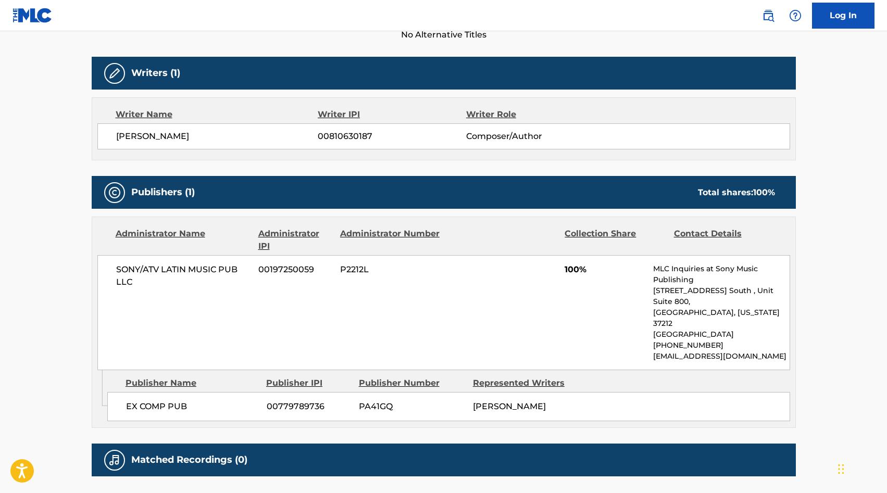
scroll to position [0, 0]
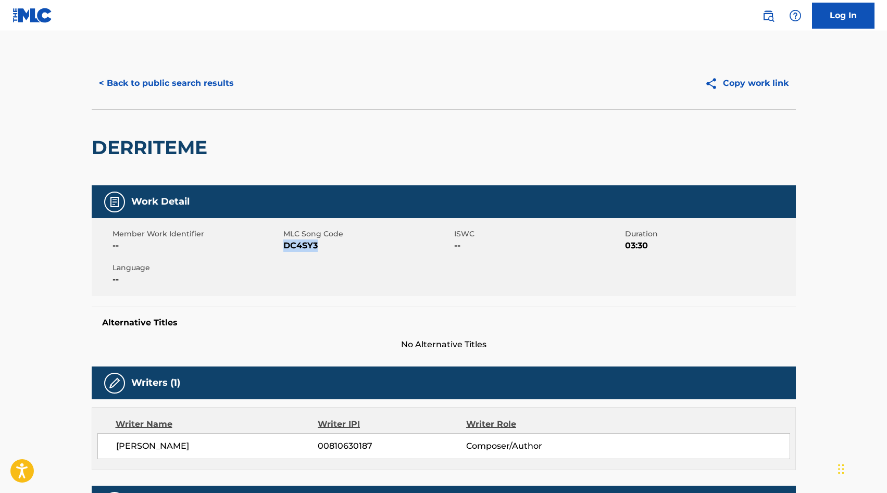
click at [135, 77] on button "< Back to public search results" at bounding box center [166, 83] width 149 height 26
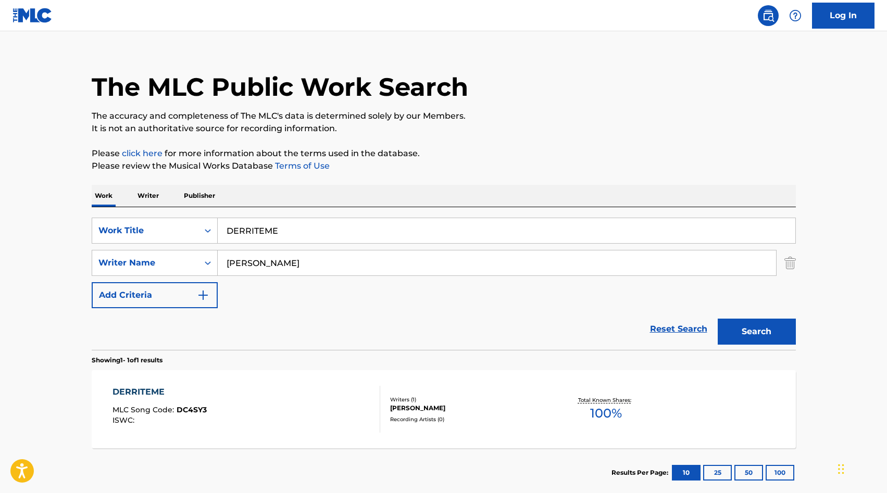
click at [290, 228] on input "DERRITEME" at bounding box center [506, 230] width 577 height 25
paste input "SDE QUE USTED SE MARCHO"
type input "DESDE QUE USTED SE MARCHO"
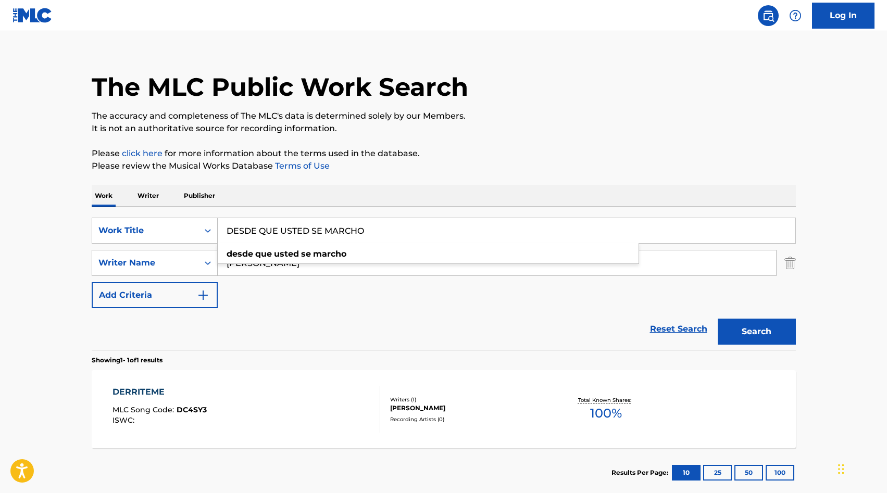
click at [235, 186] on div "Work Writer Publisher" at bounding box center [444, 196] width 704 height 22
click at [244, 257] on input "[PERSON_NAME]" at bounding box center [497, 262] width 558 height 25
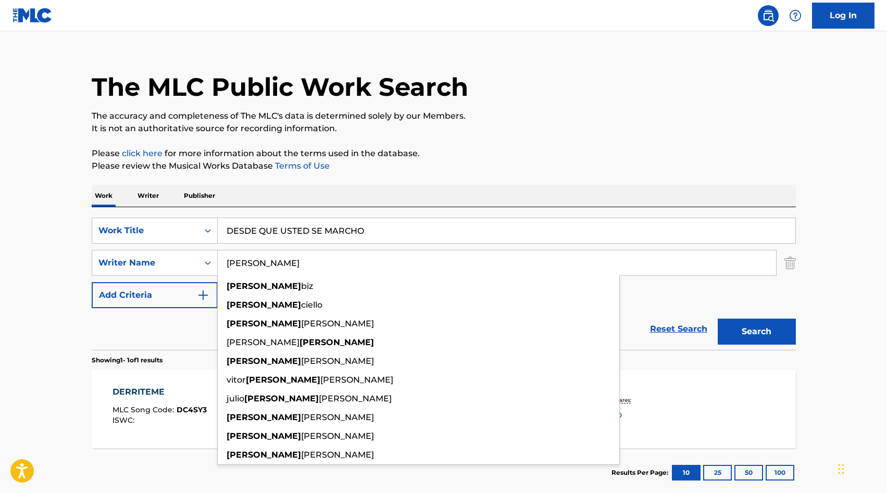
type input "[PERSON_NAME]"
click at [743, 330] on button "Search" at bounding box center [756, 332] width 78 height 26
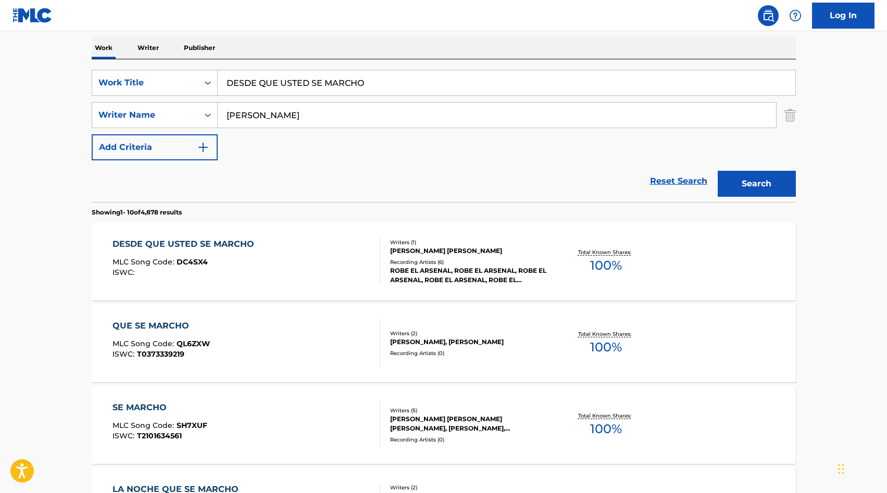
scroll to position [171, 0]
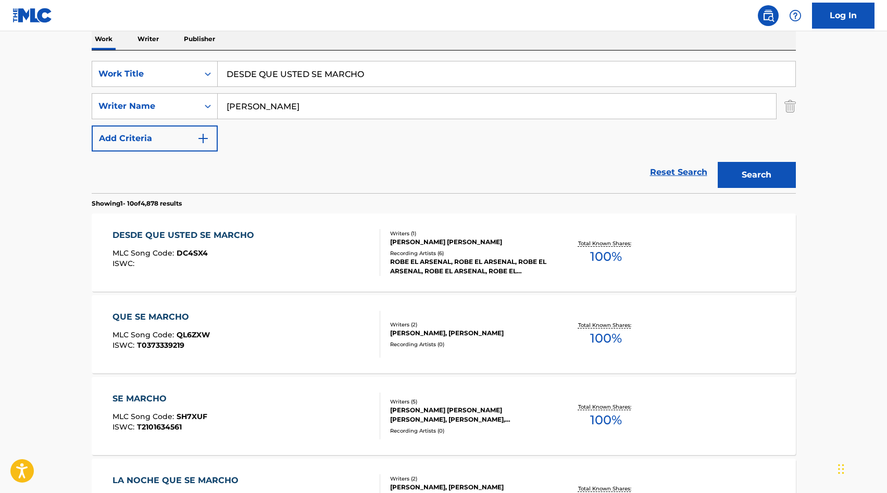
click at [273, 258] on div "DESDE QUE USTED SE MARCHO MLC Song Code : DC4SX4 ISWC :" at bounding box center [246, 252] width 268 height 47
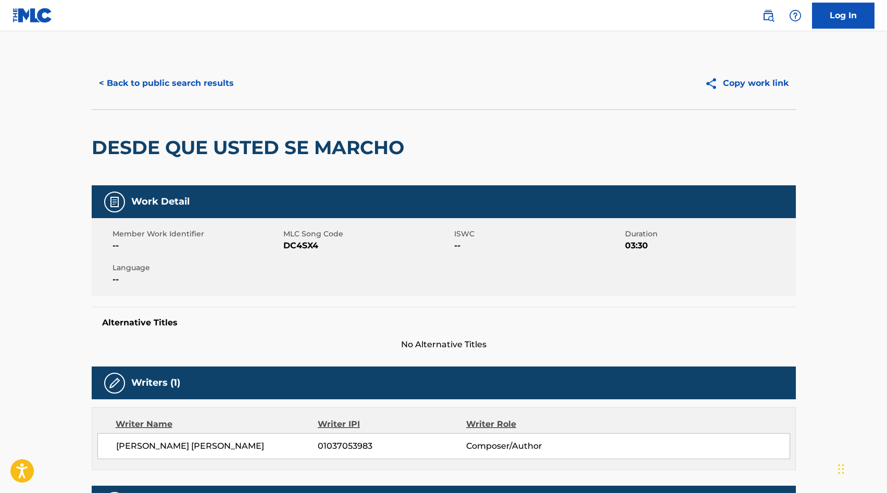
click at [299, 246] on span "DC4SX4" at bounding box center [367, 245] width 168 height 12
copy span "DC4SX4"
click at [117, 94] on button "< Back to public search results" at bounding box center [166, 83] width 149 height 26
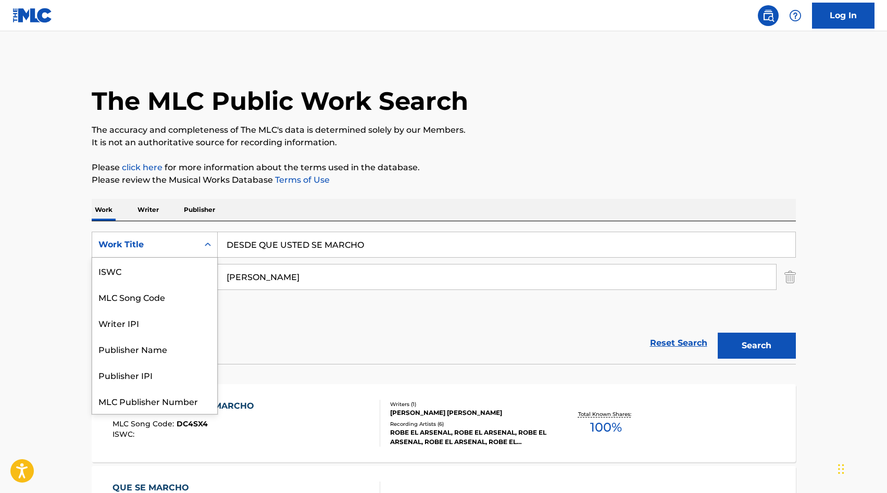
click at [170, 247] on div "Work Title" at bounding box center [145, 244] width 94 height 12
click at [248, 274] on input "[PERSON_NAME]" at bounding box center [497, 276] width 558 height 25
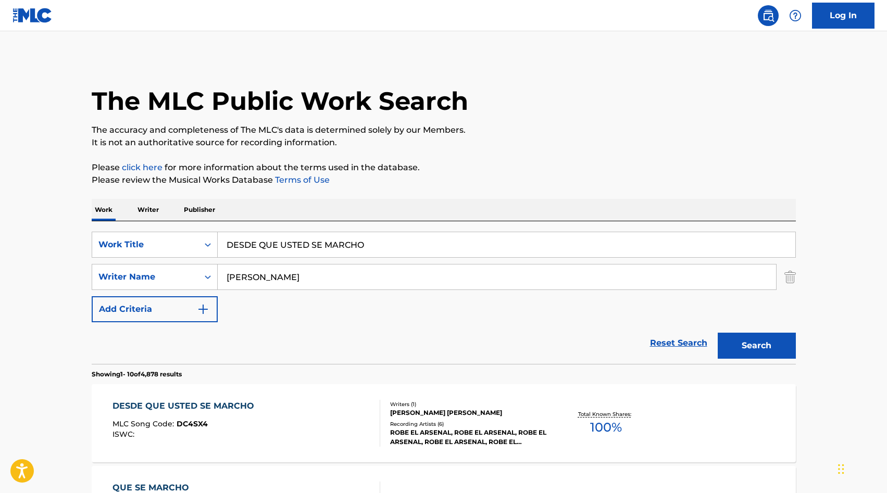
click at [248, 274] on input "[PERSON_NAME]" at bounding box center [497, 276] width 558 height 25
click at [164, 253] on div "Work Title" at bounding box center [145, 245] width 106 height 20
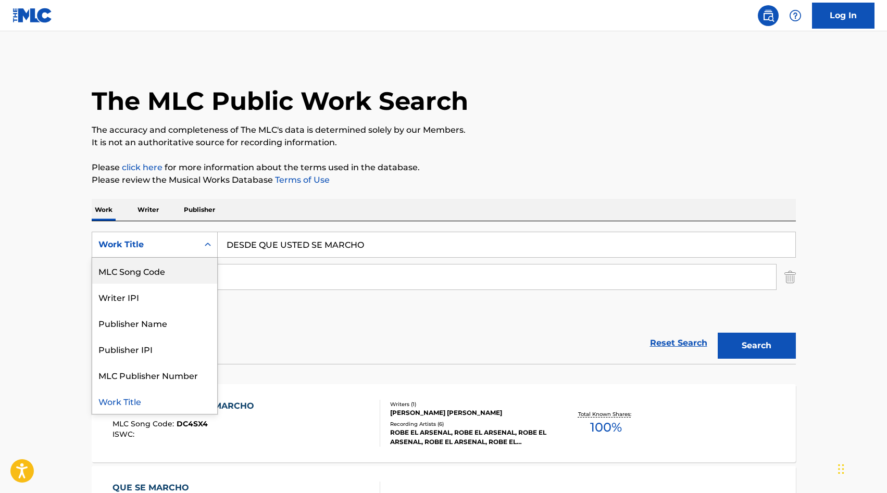
click at [161, 276] on div "MLC Song Code" at bounding box center [154, 271] width 125 height 26
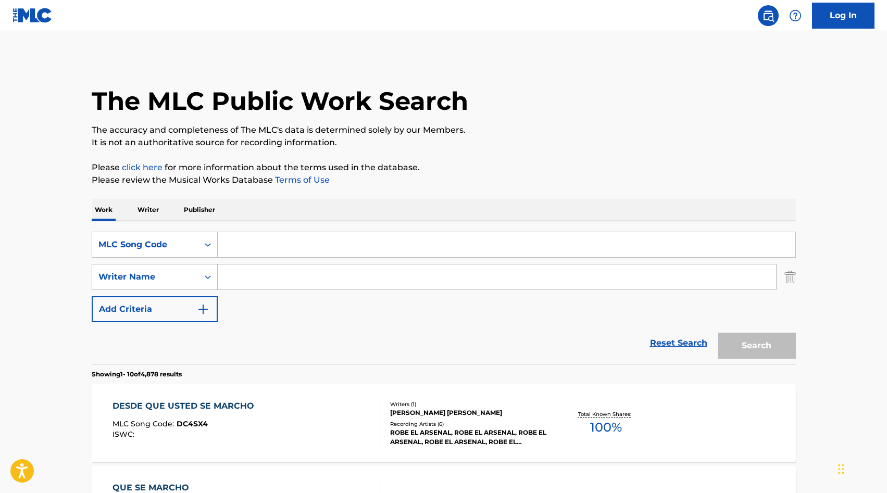
click at [236, 256] on input "Search Form" at bounding box center [506, 244] width 577 height 25
paste input "AD8M6X"
type input "AD8M6X"
click at [748, 335] on button "Search" at bounding box center [756, 346] width 78 height 26
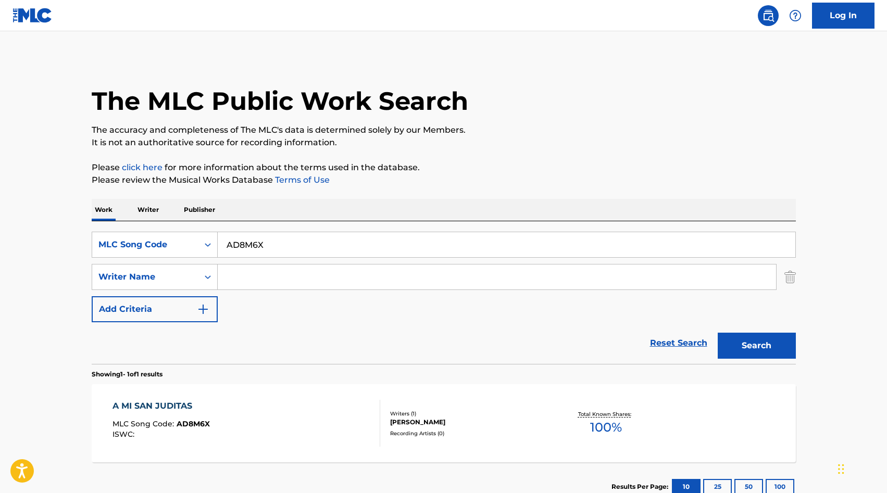
click at [323, 395] on div "A MI SAN JUDITAS MLC Song Code : AD8M6X ISWC : Writers ( 1 ) [PERSON_NAME] Reco…" at bounding box center [444, 423] width 704 height 78
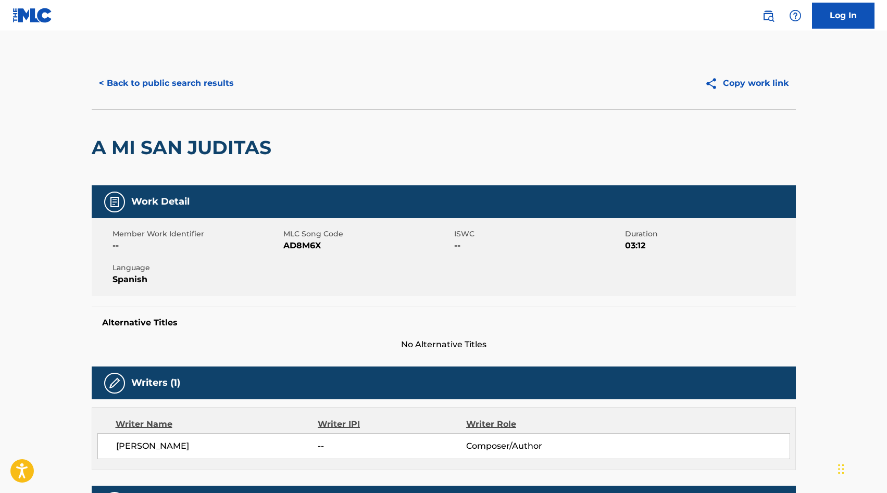
click at [99, 77] on button "< Back to public search results" at bounding box center [166, 83] width 149 height 26
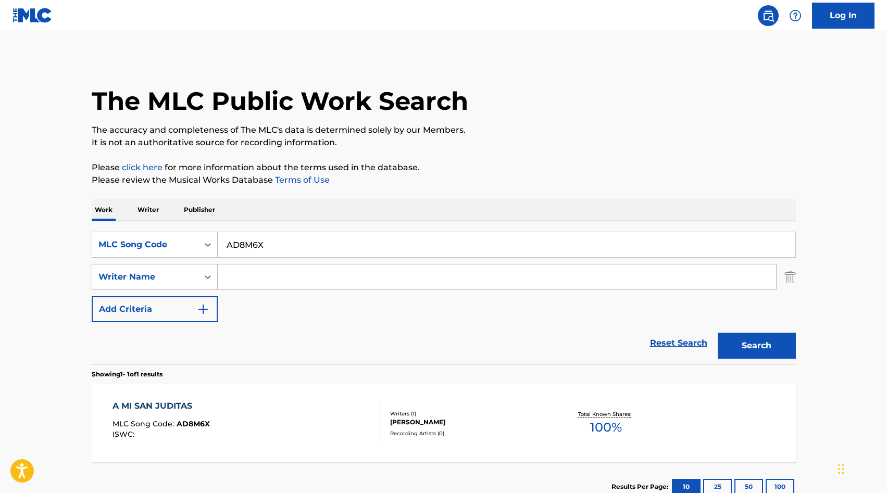
click at [248, 254] on input "AD8M6X" at bounding box center [506, 244] width 577 height 25
paste input "C5DM0"
type input "AC5DM0"
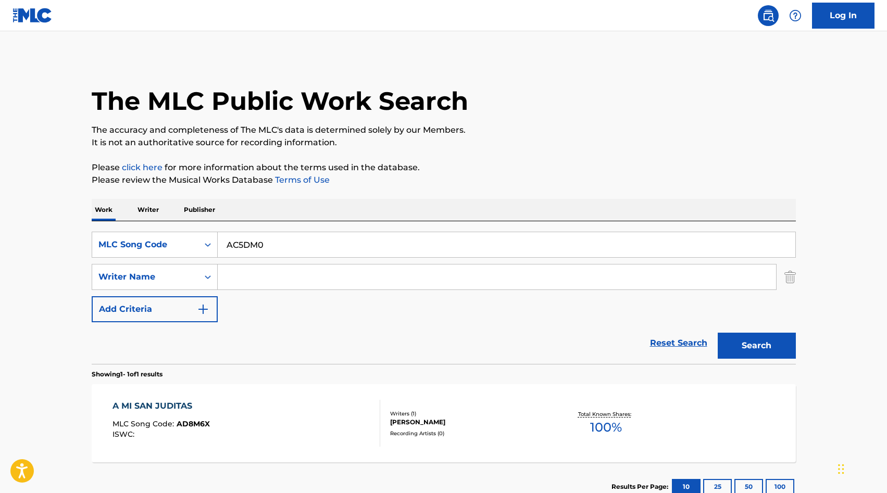
click at [750, 354] on button "Search" at bounding box center [756, 346] width 78 height 26
click at [274, 415] on div "A MI SAN JUDITAS MLC Song Code : AC5DM0 ISWC : T3107109768" at bounding box center [246, 423] width 268 height 47
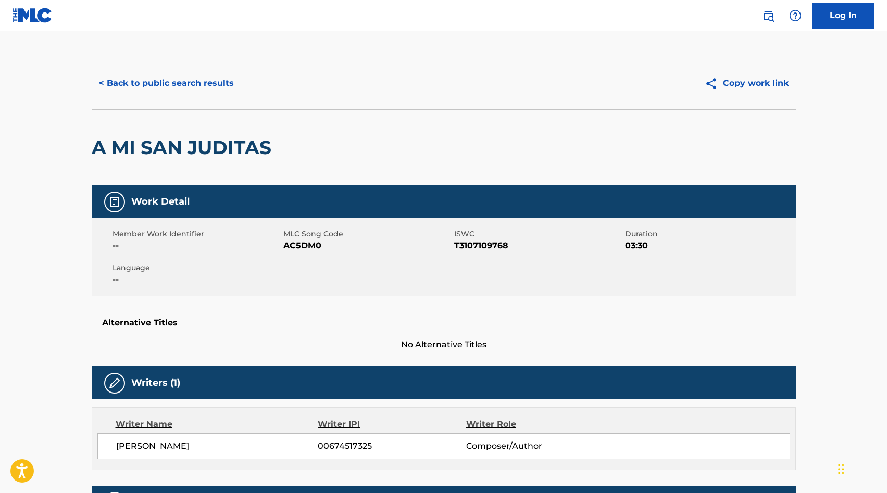
click at [179, 78] on button "< Back to public search results" at bounding box center [166, 83] width 149 height 26
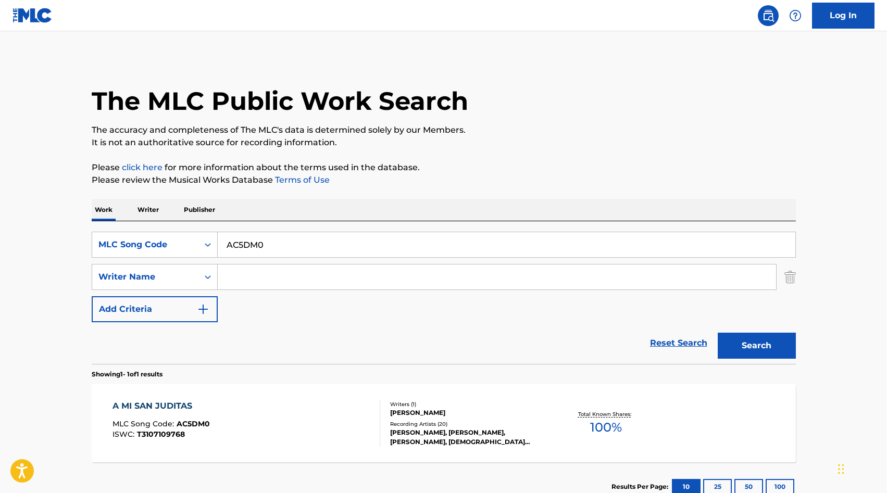
click at [281, 232] on div "AC5DM0" at bounding box center [507, 245] width 578 height 26
click at [275, 250] on input "AC5DM0" at bounding box center [506, 244] width 577 height 25
paste input "PF0E9Y"
type input "PF0E9Y"
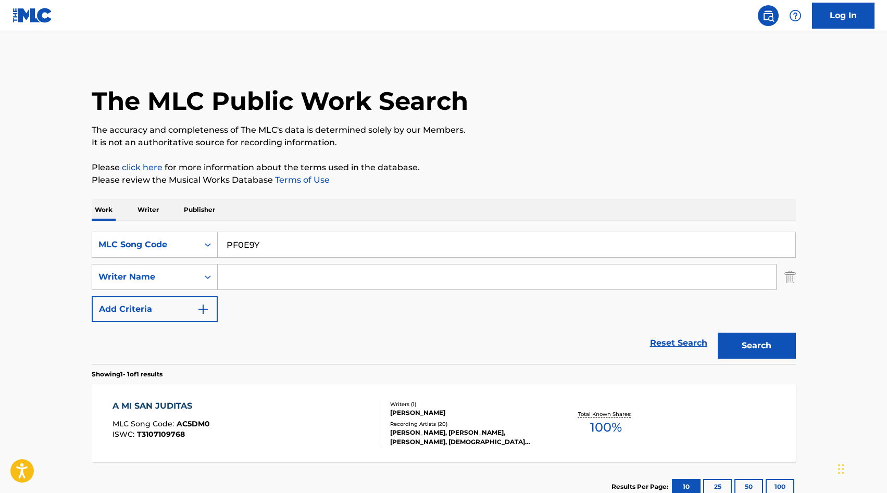
click at [766, 347] on button "Search" at bounding box center [756, 346] width 78 height 26
click at [283, 404] on div "PARA NO VOLVERNOS A VER MLC Song Code : PF0E9Y ISWC :" at bounding box center [246, 423] width 268 height 47
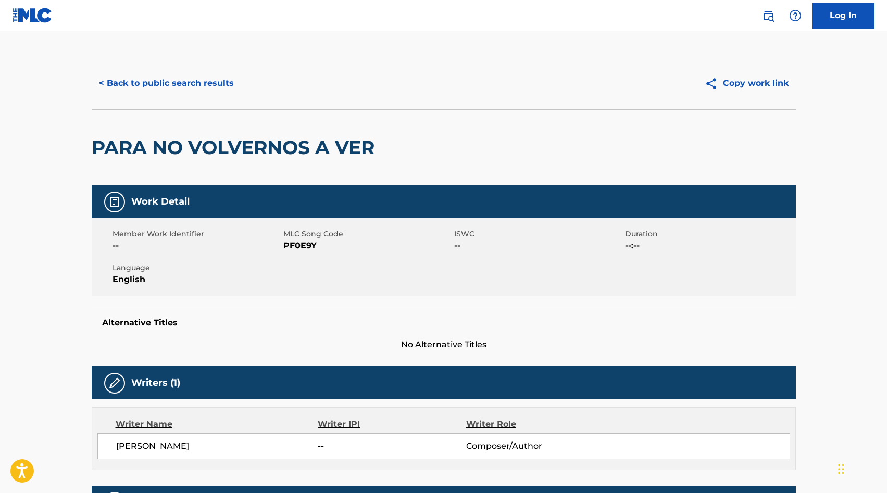
click at [188, 86] on button "< Back to public search results" at bounding box center [166, 83] width 149 height 26
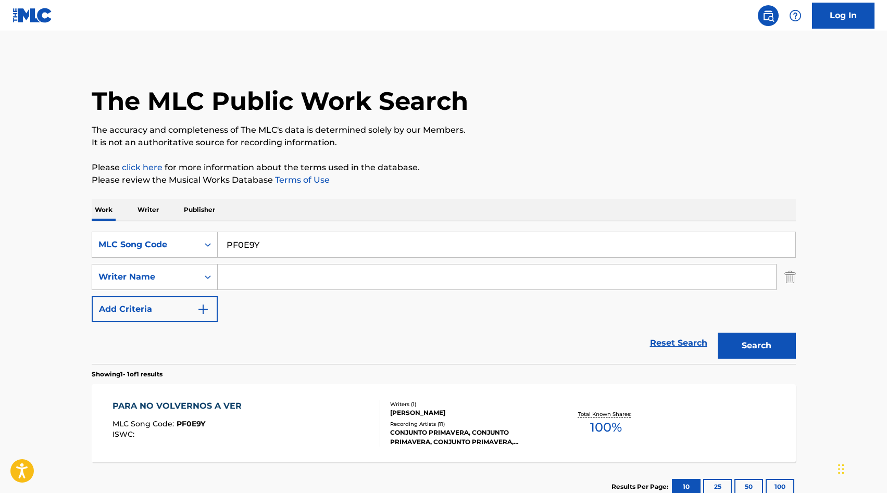
click at [271, 248] on input "PF0E9Y" at bounding box center [506, 244] width 577 height 25
paste input "AC48OU"
type input "AC48OU"
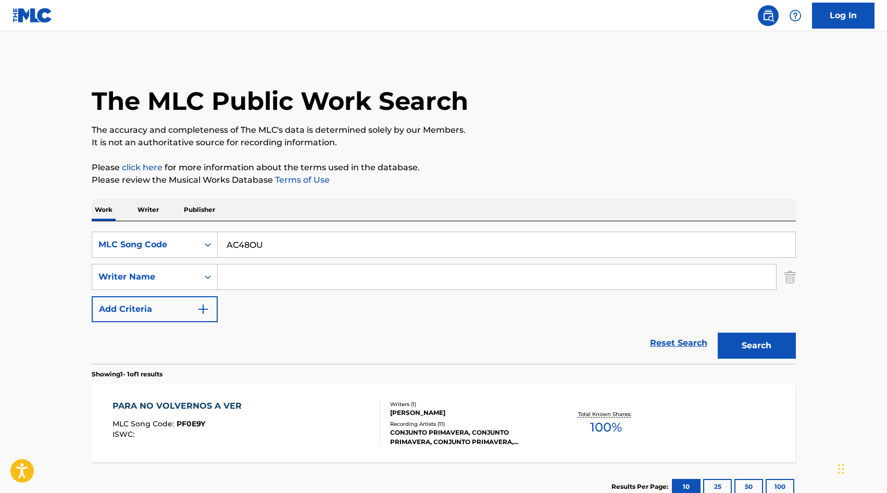
click at [766, 347] on button "Search" at bounding box center [756, 346] width 78 height 26
click at [388, 419] on div "Writers ( 1 ) [PERSON_NAME] Recording Artists ( 14 ) CONJUNTO PRIMAVERA, CONJUN…" at bounding box center [463, 423] width 167 height 46
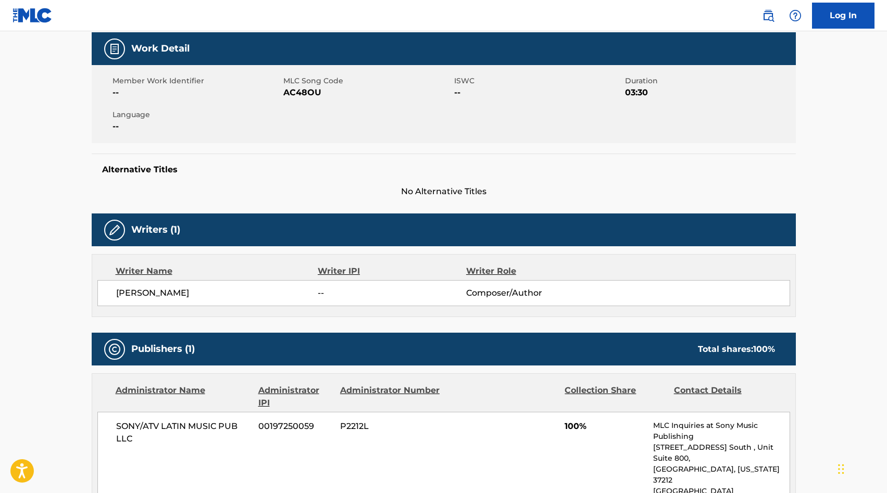
scroll to position [178, 0]
